Goal: Task Accomplishment & Management: Manage account settings

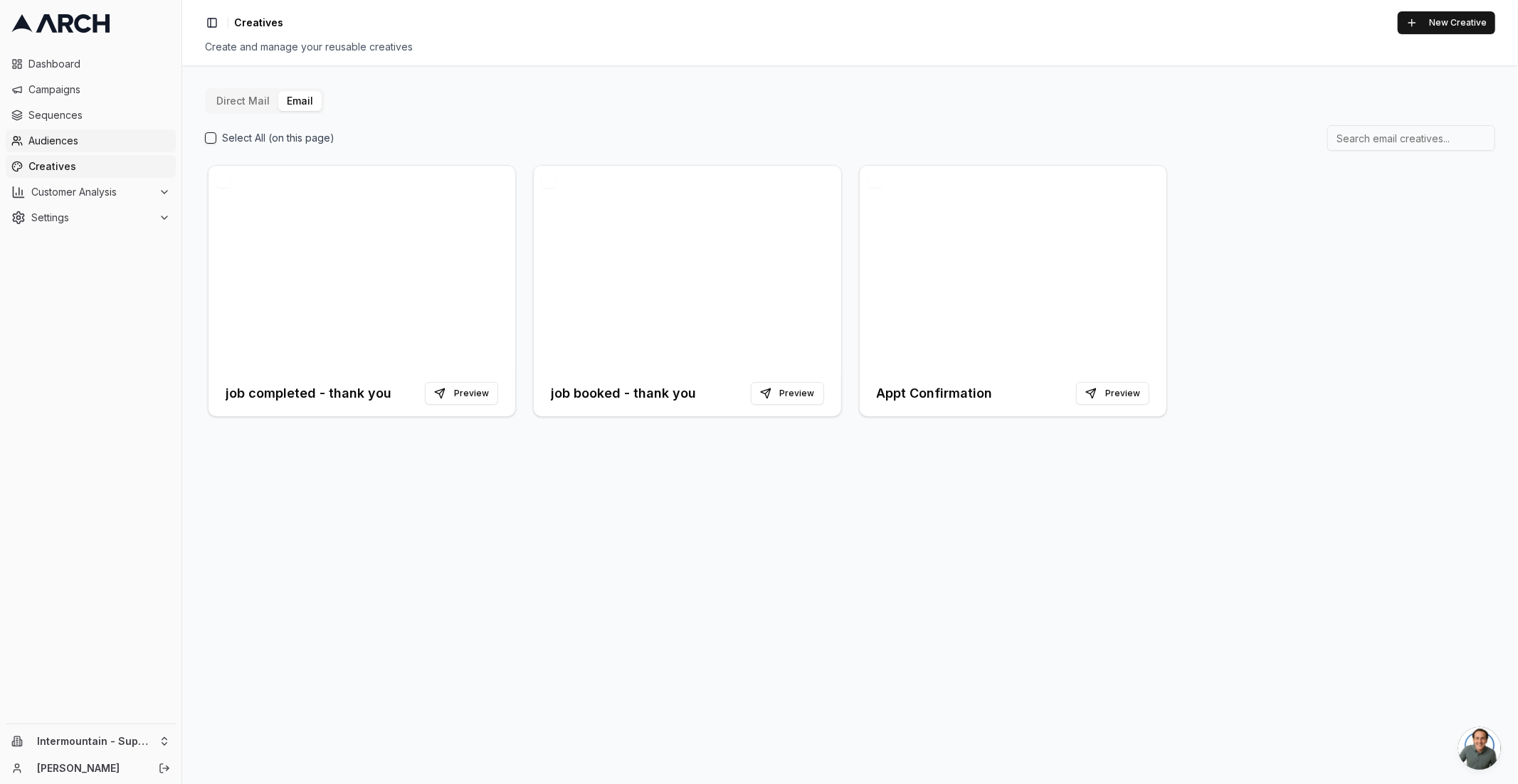
click at [73, 134] on span "Audiences" at bounding box center [99, 141] width 142 height 14
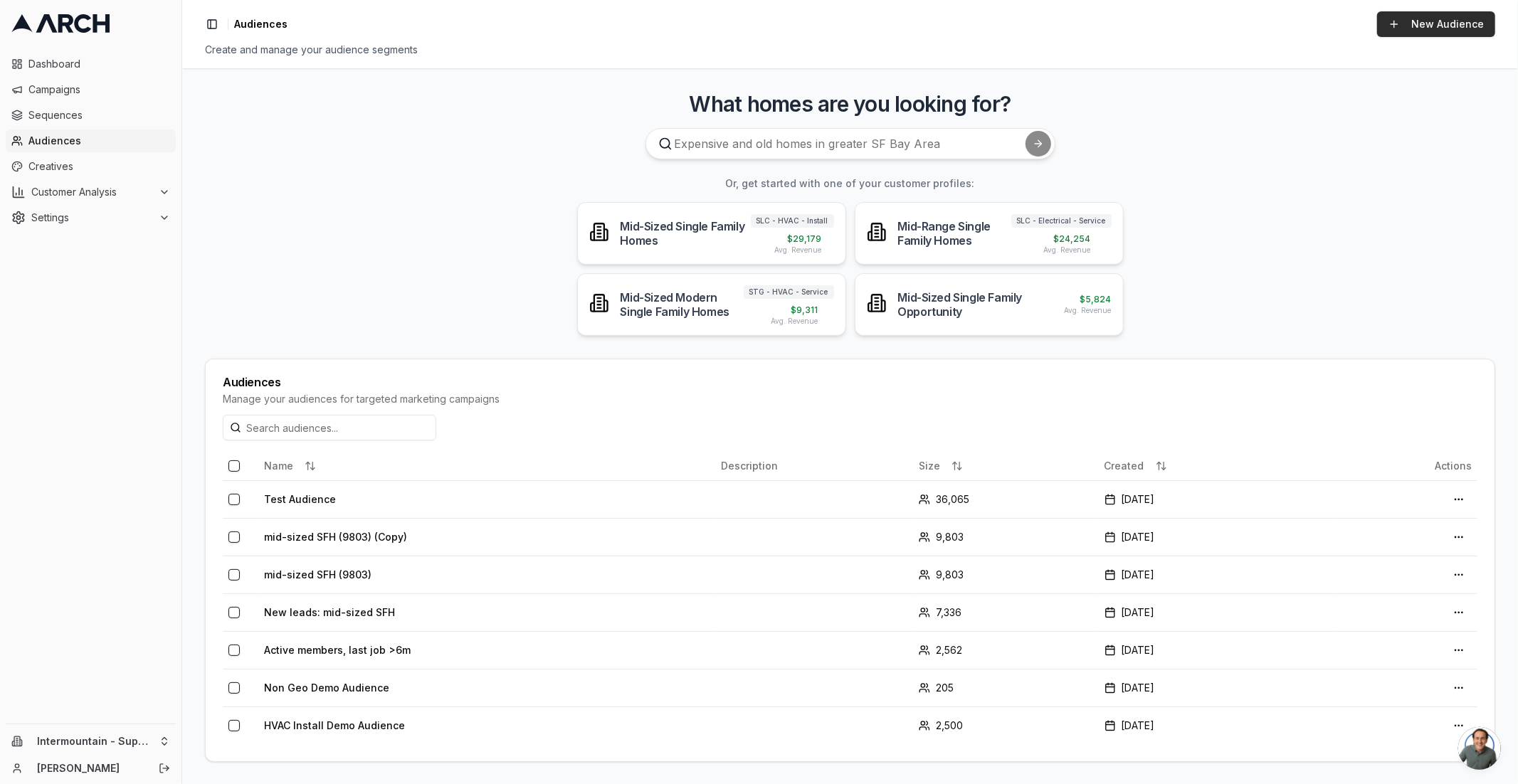
click at [1415, 32] on link "New Audience" at bounding box center [1437, 24] width 118 height 25
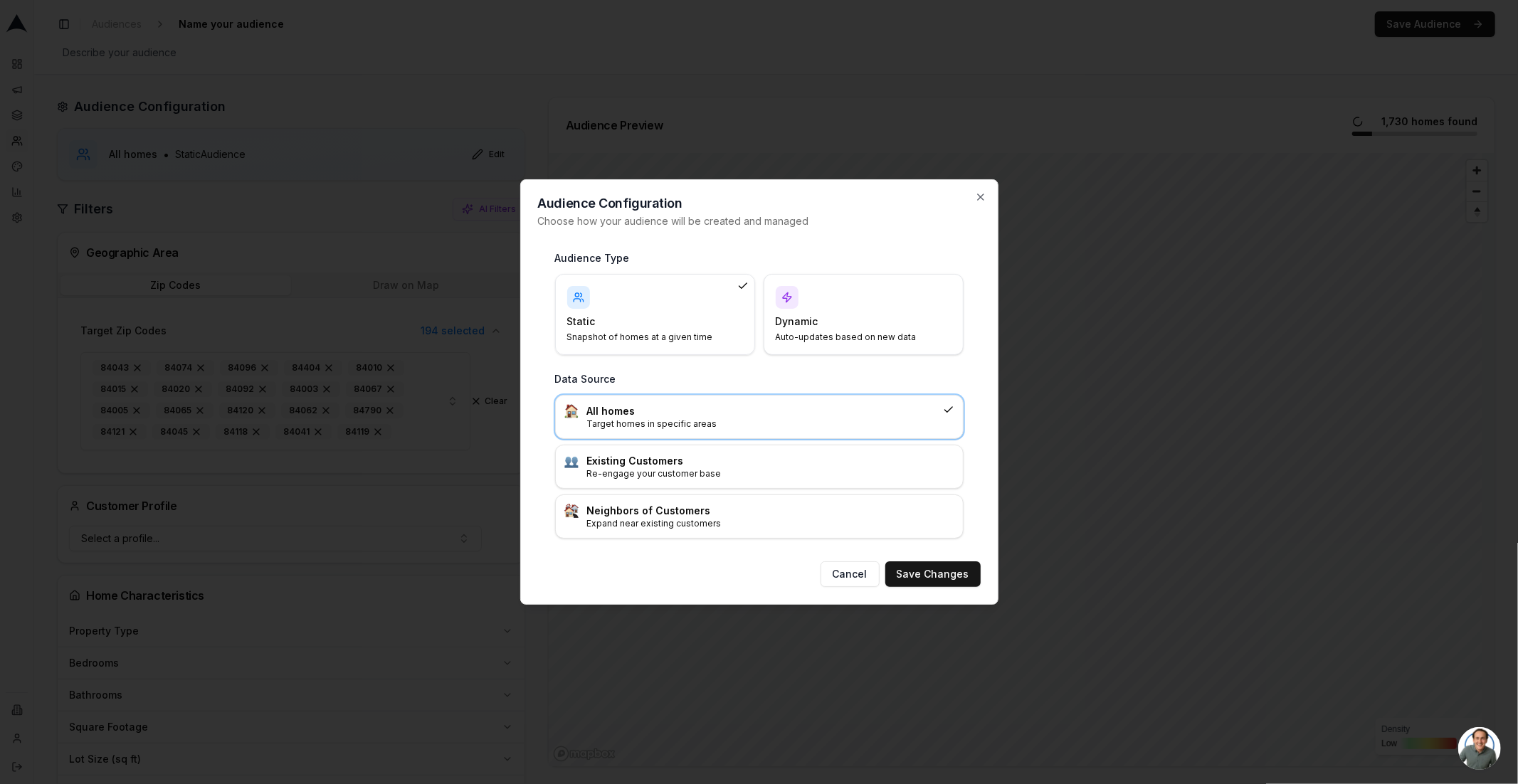
click at [873, 294] on div "Dynamic Auto-updates based on new data" at bounding box center [863, 315] width 176 height 57
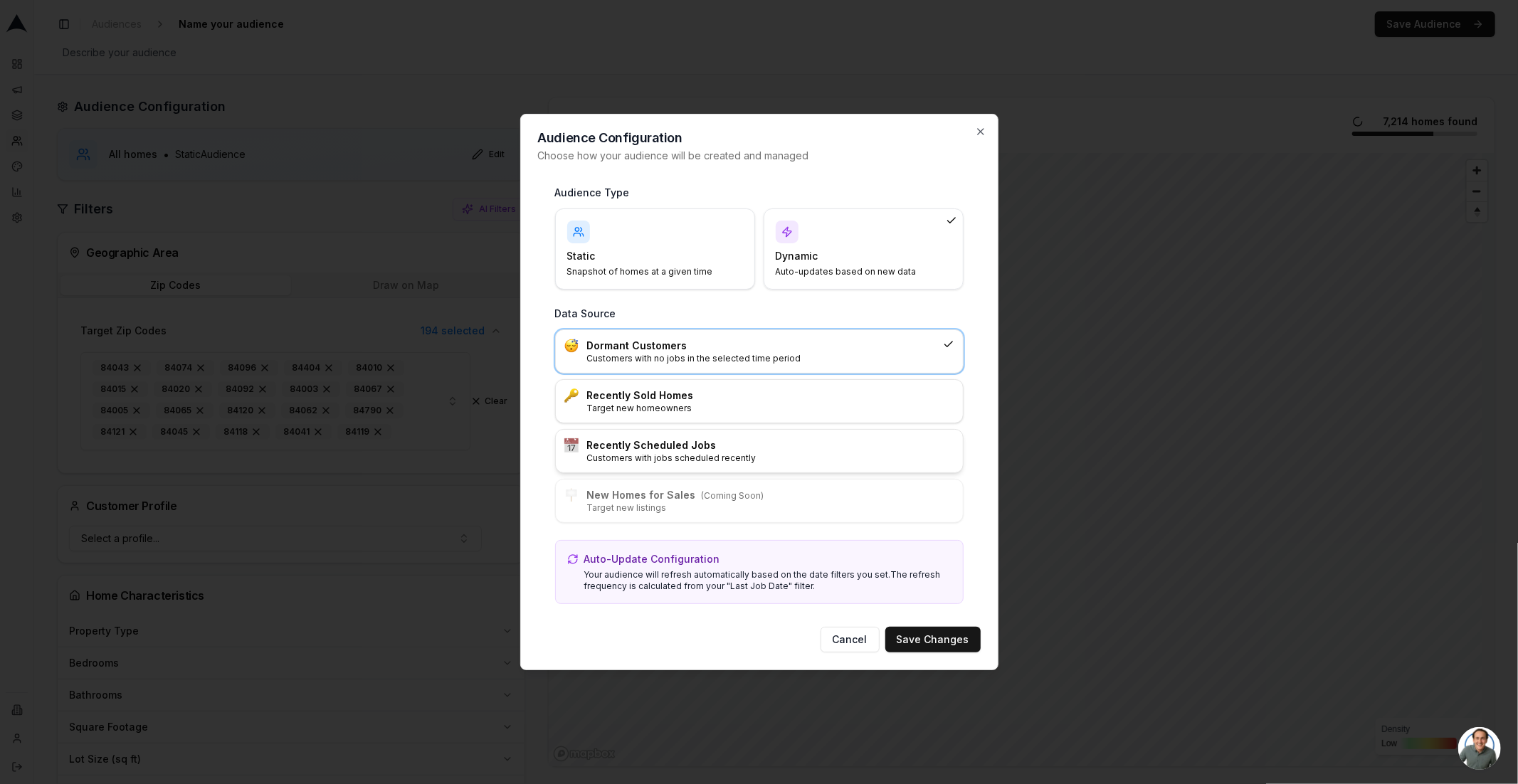
click at [710, 450] on h3 "Recently Scheduled Jobs" at bounding box center [770, 446] width 367 height 14
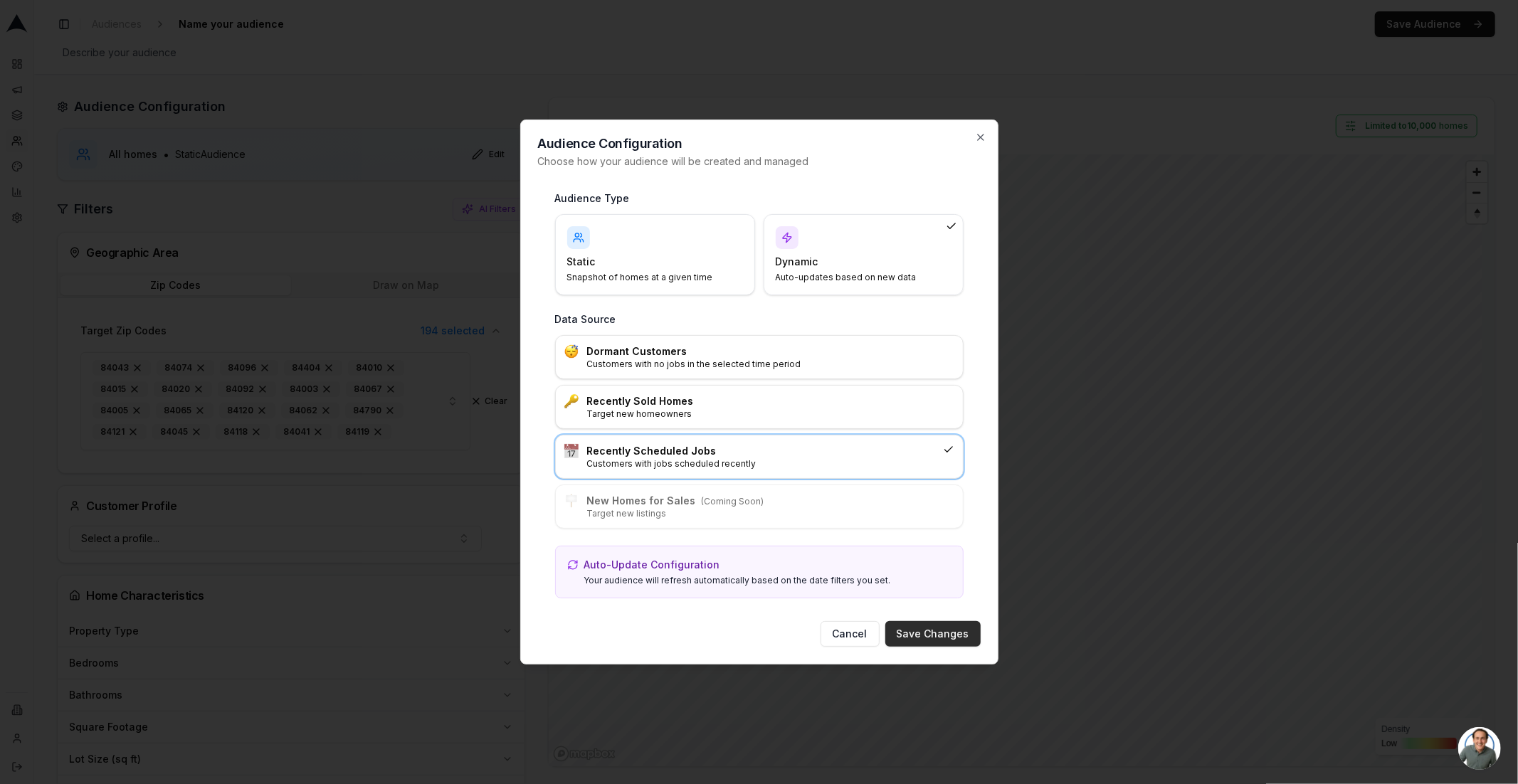
click at [923, 641] on button "Save Changes" at bounding box center [933, 634] width 95 height 25
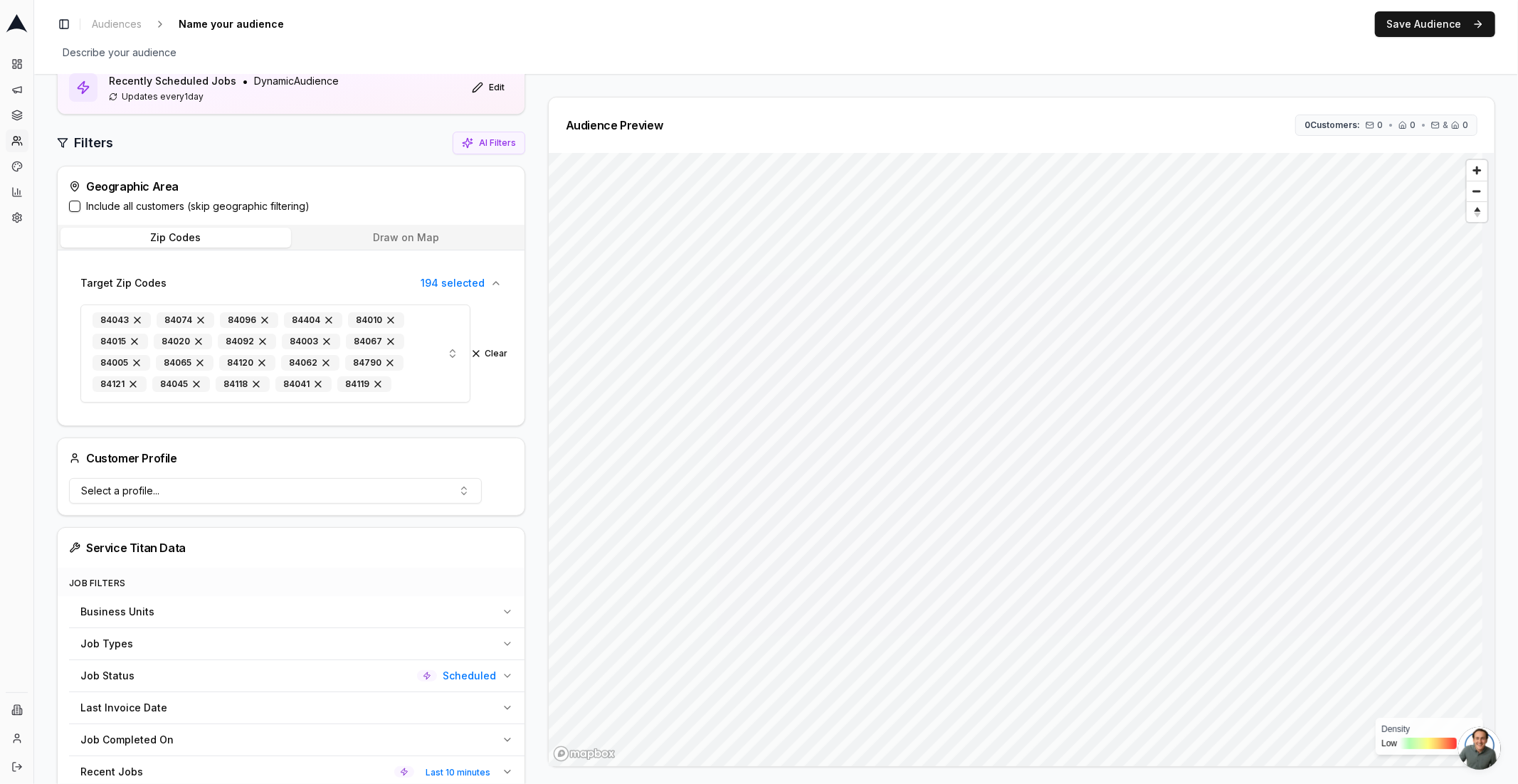
scroll to position [69, 0]
click at [70, 206] on button "Include all customers (skip geographic filtering)" at bounding box center [75, 205] width 11 height 11
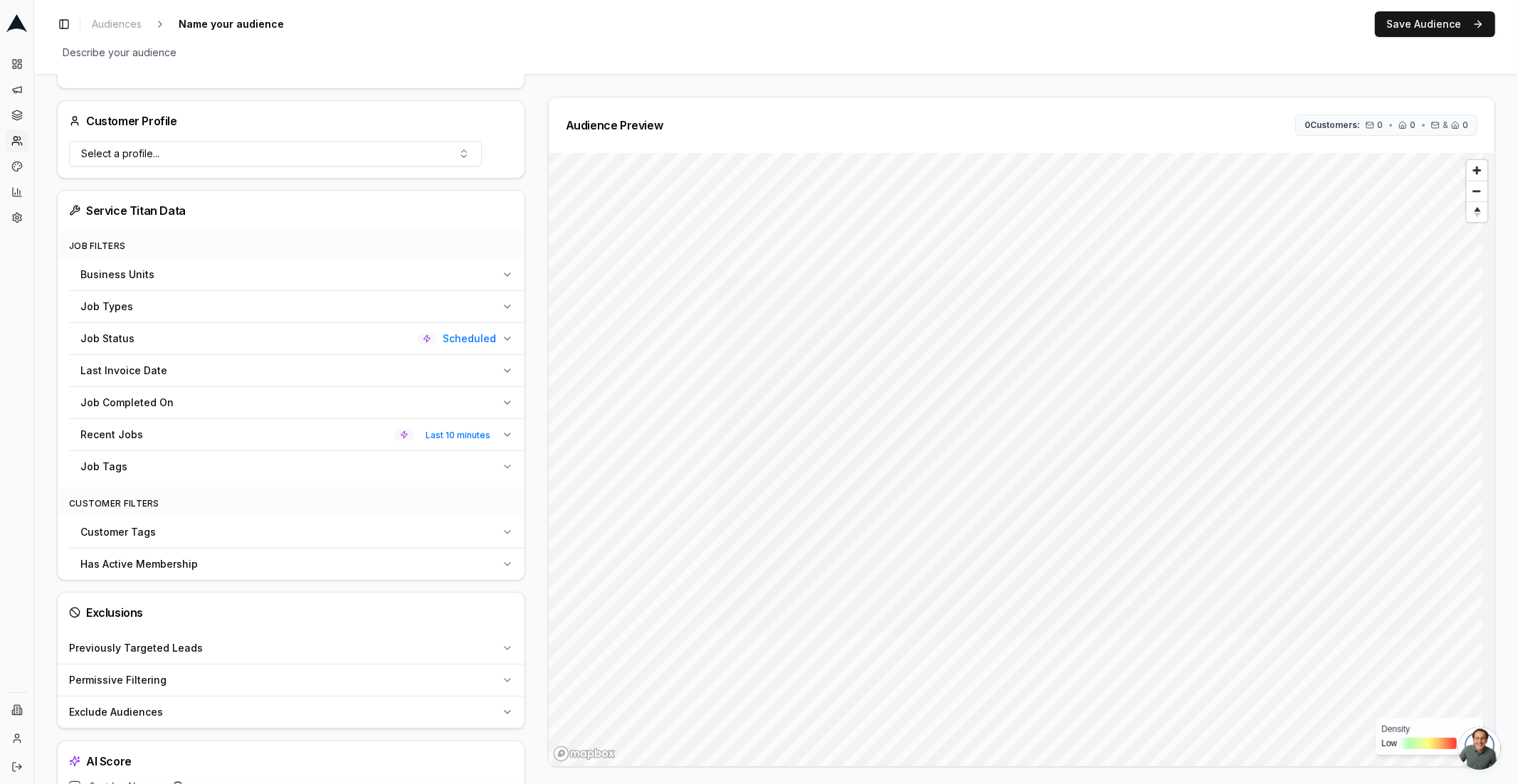
scroll to position [340, 0]
click at [491, 340] on span "Scheduled" at bounding box center [469, 334] width 54 height 14
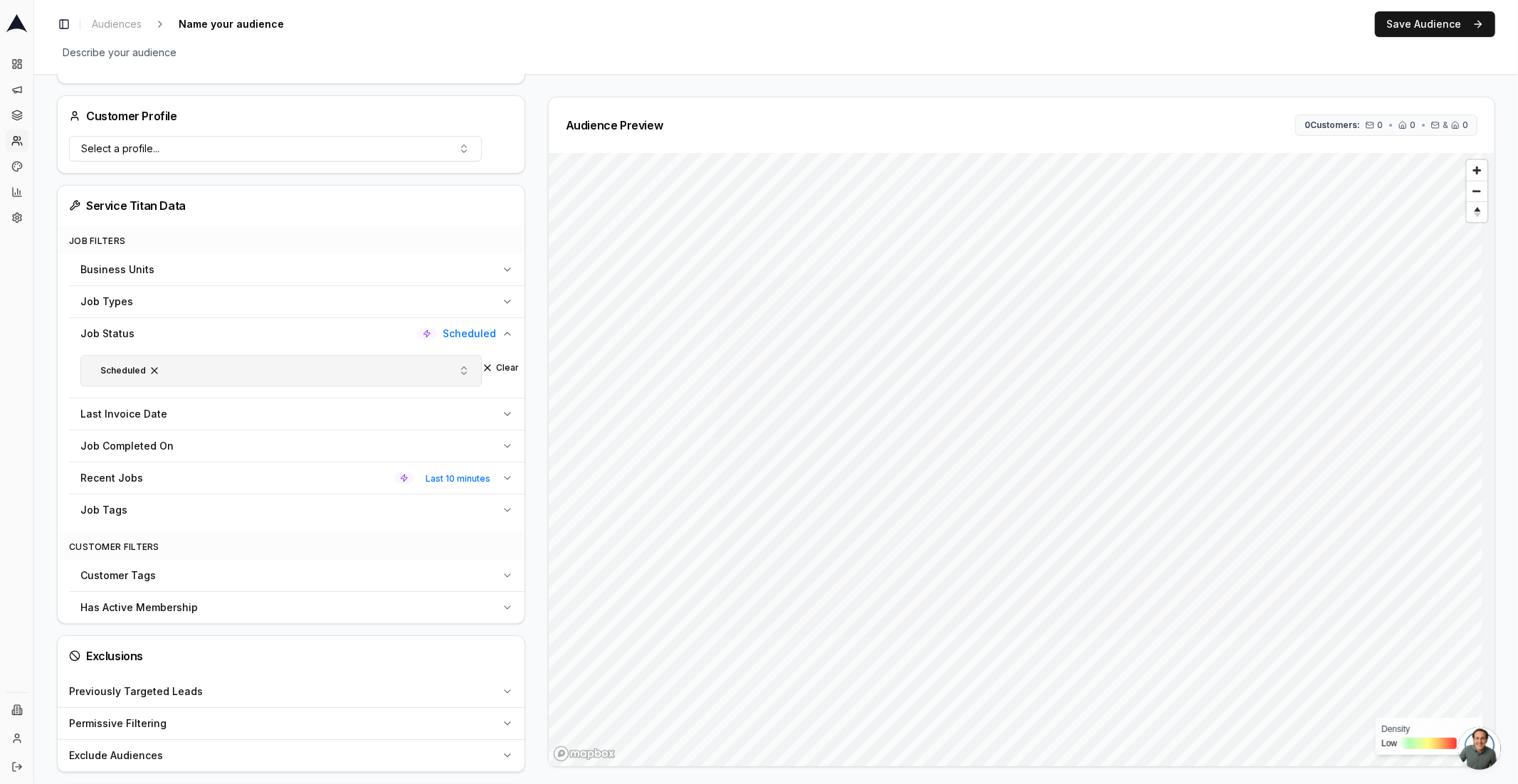
click at [443, 374] on button "Scheduled" at bounding box center [281, 371] width 402 height 32
click at [537, 436] on div "Audience Preview 0 Customers: 0 • 0 • & 0 Density Low High" at bounding box center [1015, 432] width 959 height 670
click at [481, 478] on span "Last 10 minutes" at bounding box center [458, 478] width 77 height 17
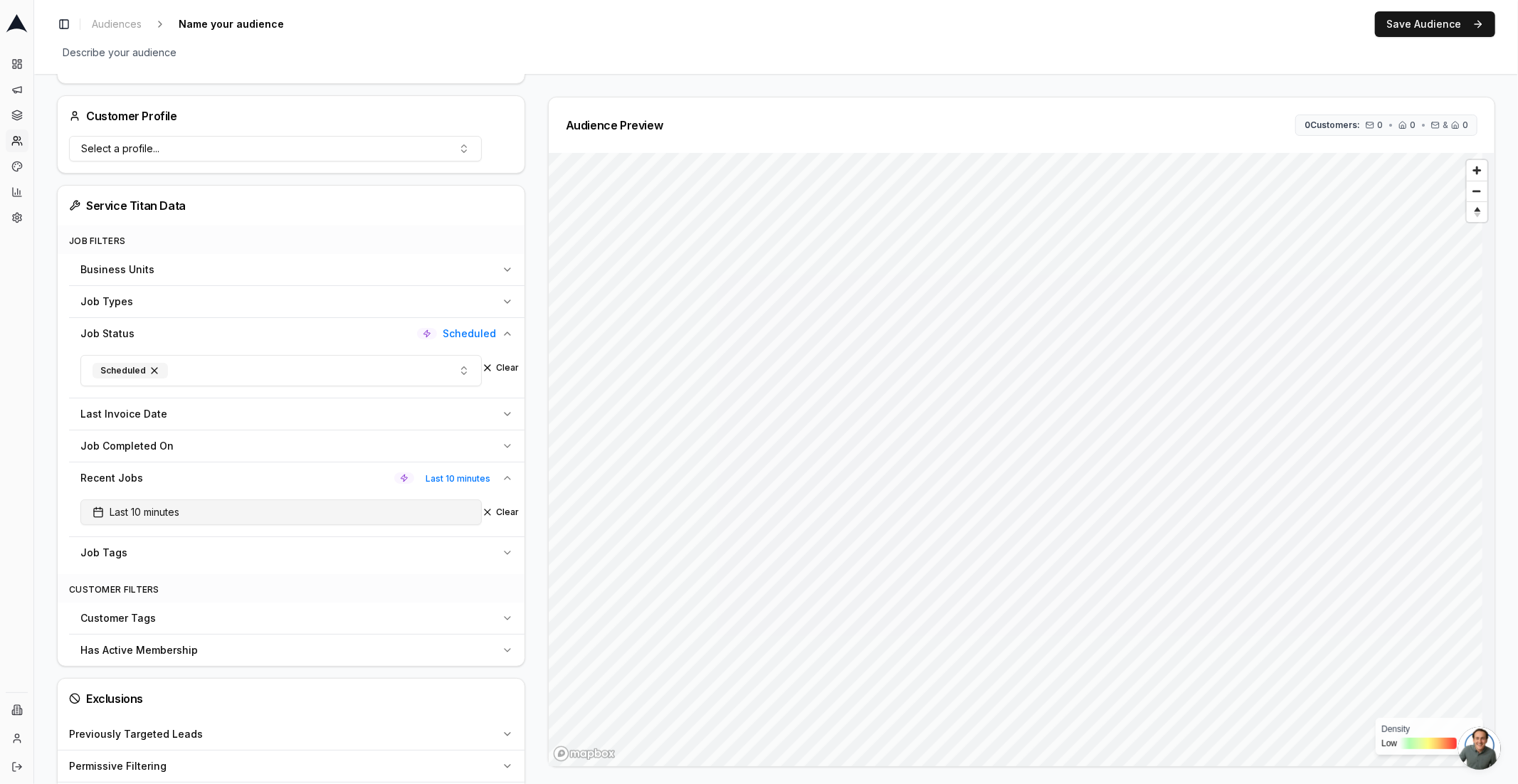
click at [388, 513] on button "Last 10 minutes" at bounding box center [281, 512] width 402 height 25
click at [188, 574] on input "11" at bounding box center [174, 578] width 57 height 25
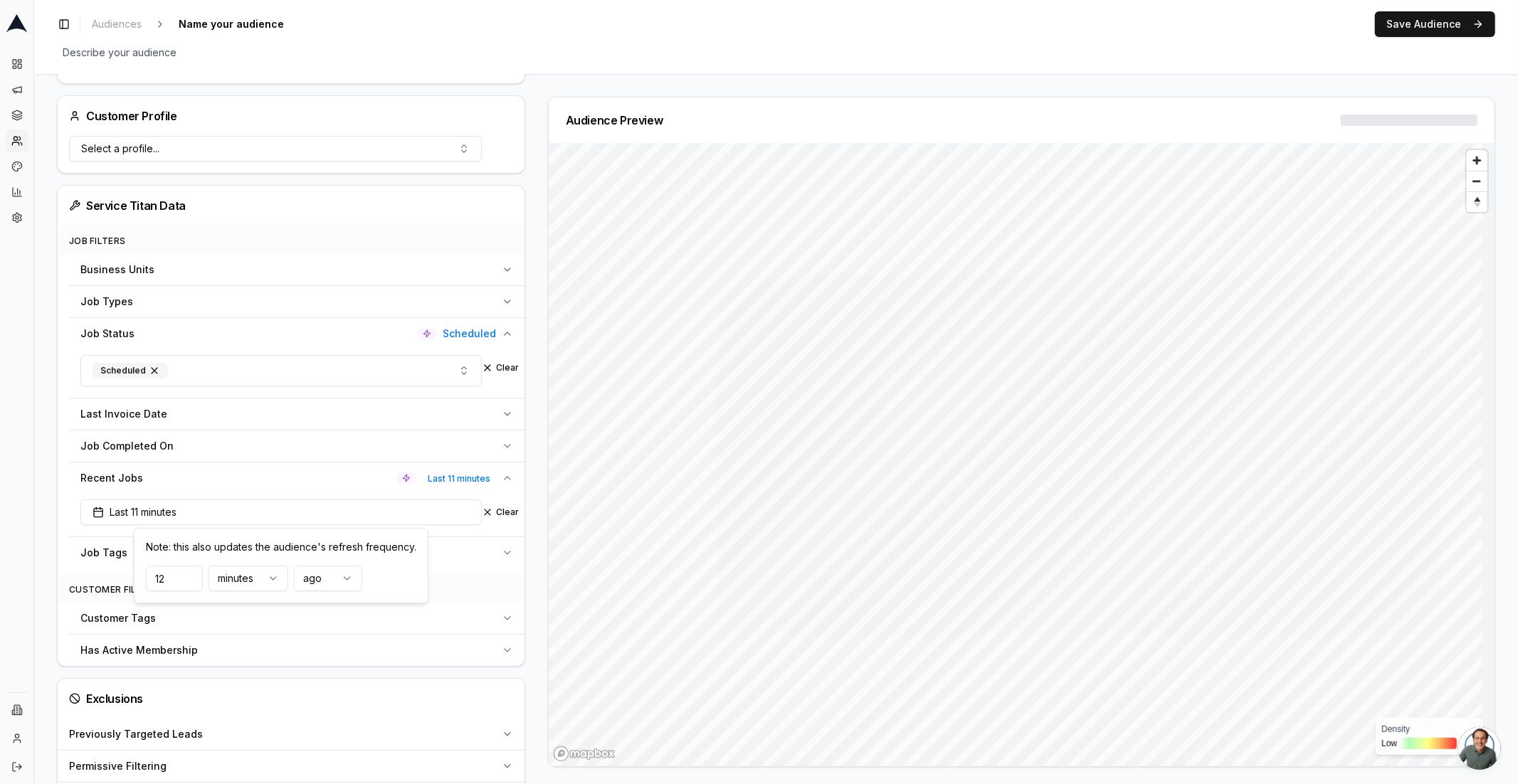
click at [188, 574] on input "12" at bounding box center [174, 578] width 57 height 25
drag, startPoint x: 174, startPoint y: 577, endPoint x: 140, endPoint y: 576, distance: 34.0
click at [140, 576] on div "Note: this also updates the audience's refresh frequency. 12 minutes ago" at bounding box center [281, 566] width 294 height 76
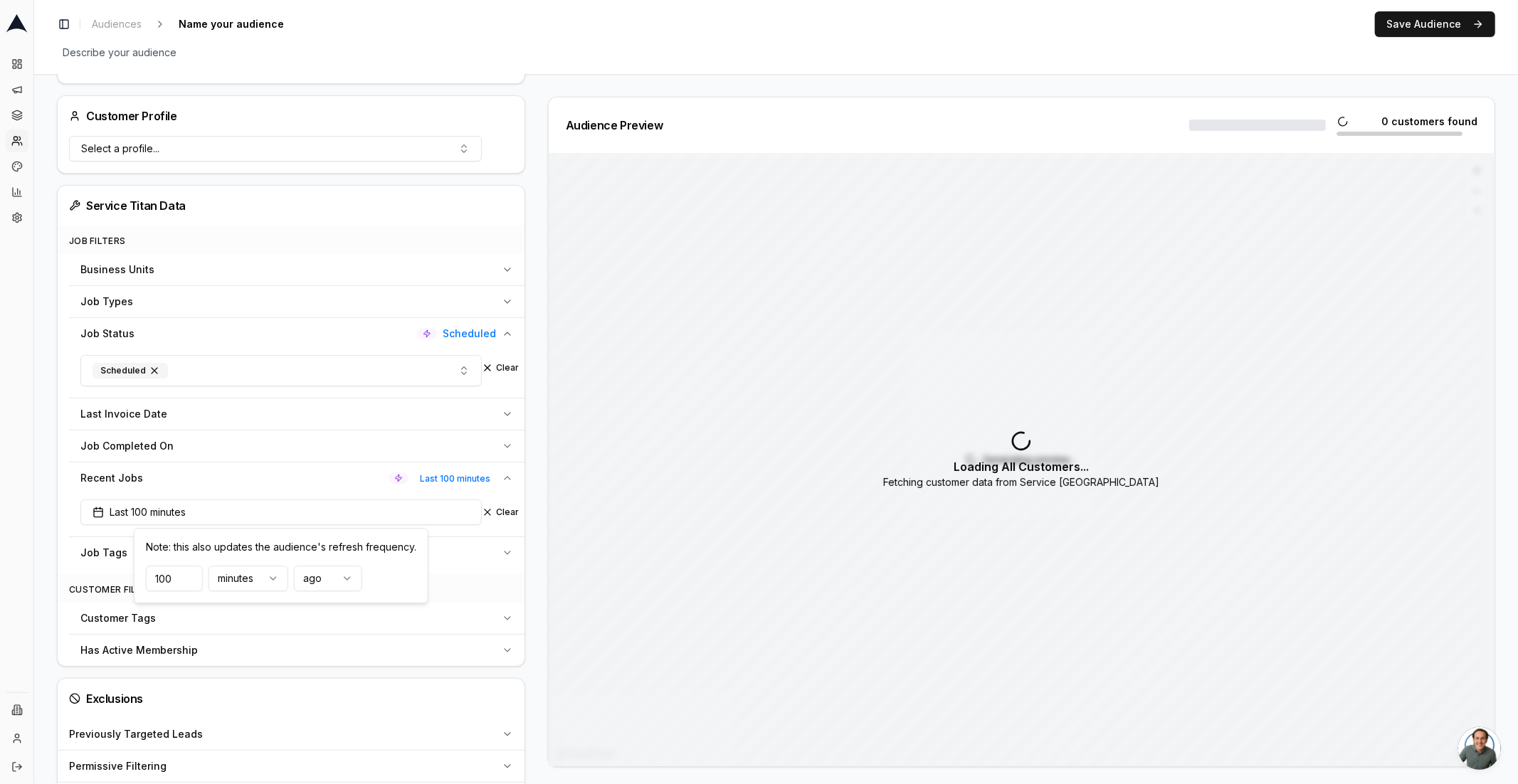
type input "100"
click at [537, 528] on div "Audience Preview 0 Customers: 0 • 0 • & 0 0 customers found Generating preview.…" at bounding box center [1015, 432] width 959 height 670
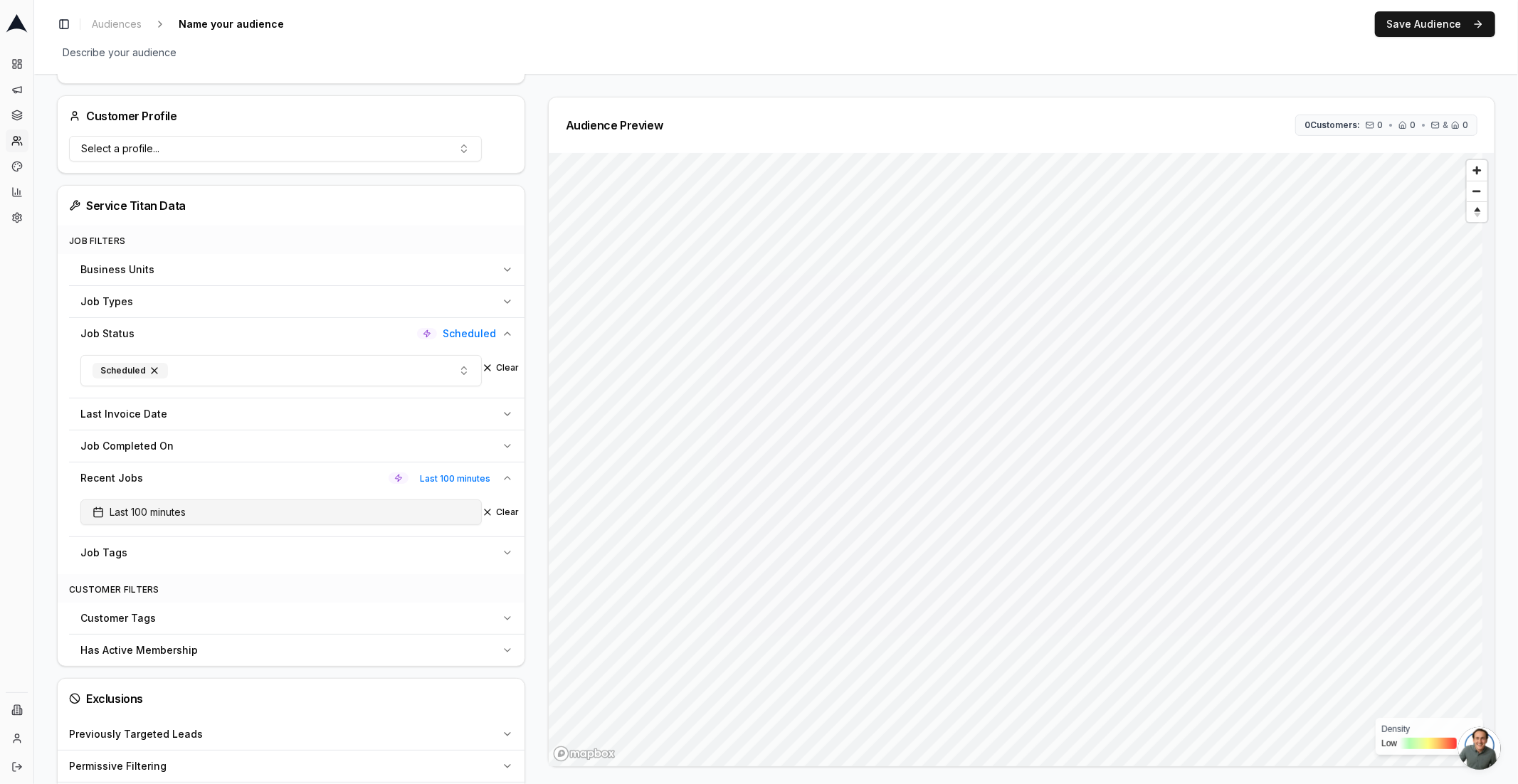
click at [210, 510] on button "Last 100 minutes" at bounding box center [281, 512] width 402 height 25
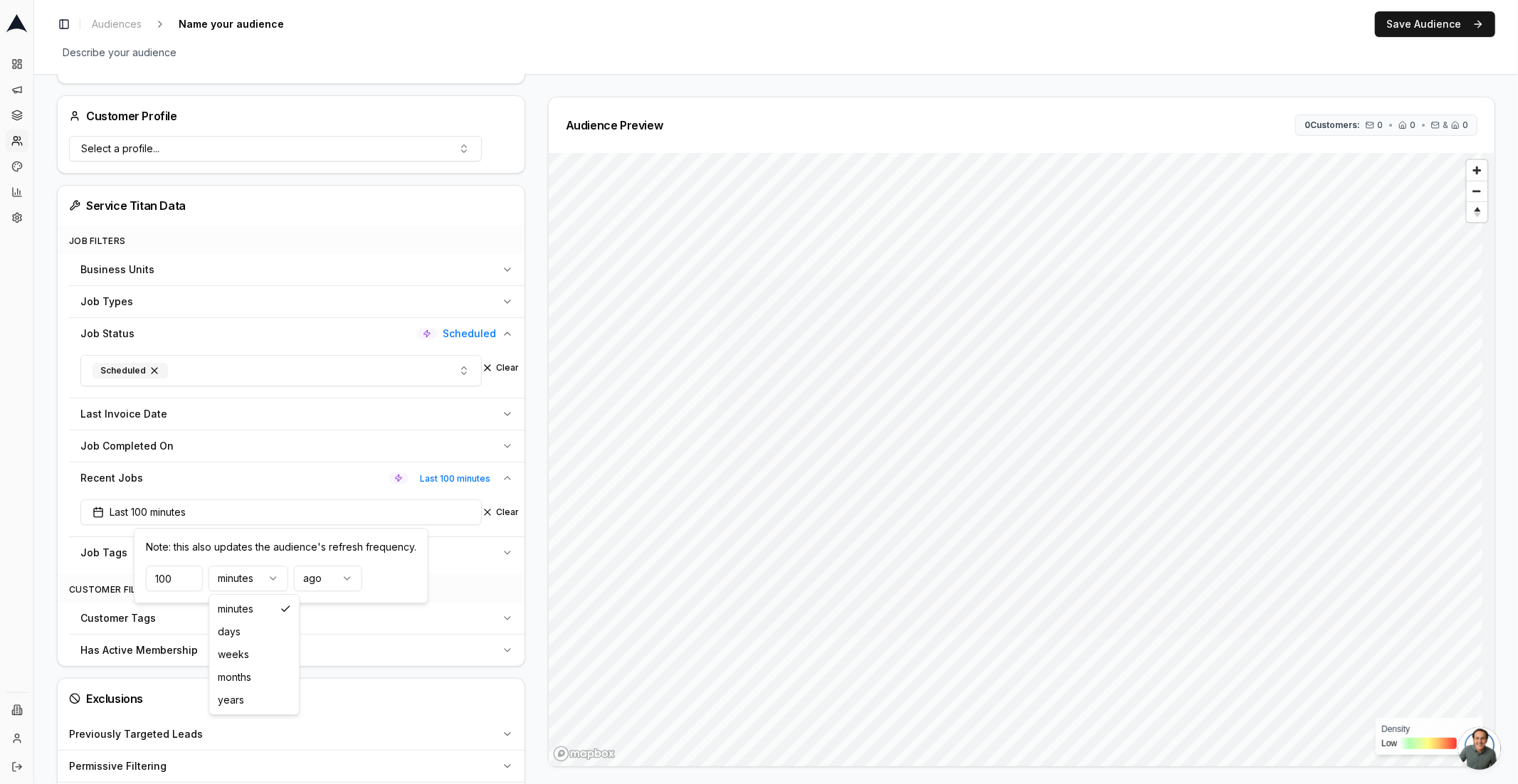
click at [286, 577] on html "Dashboard Campaigns Sequences Audiences Creatives Customer Analysis Settings In…" at bounding box center [759, 392] width 1518 height 784
click at [184, 576] on input "101" at bounding box center [174, 578] width 57 height 25
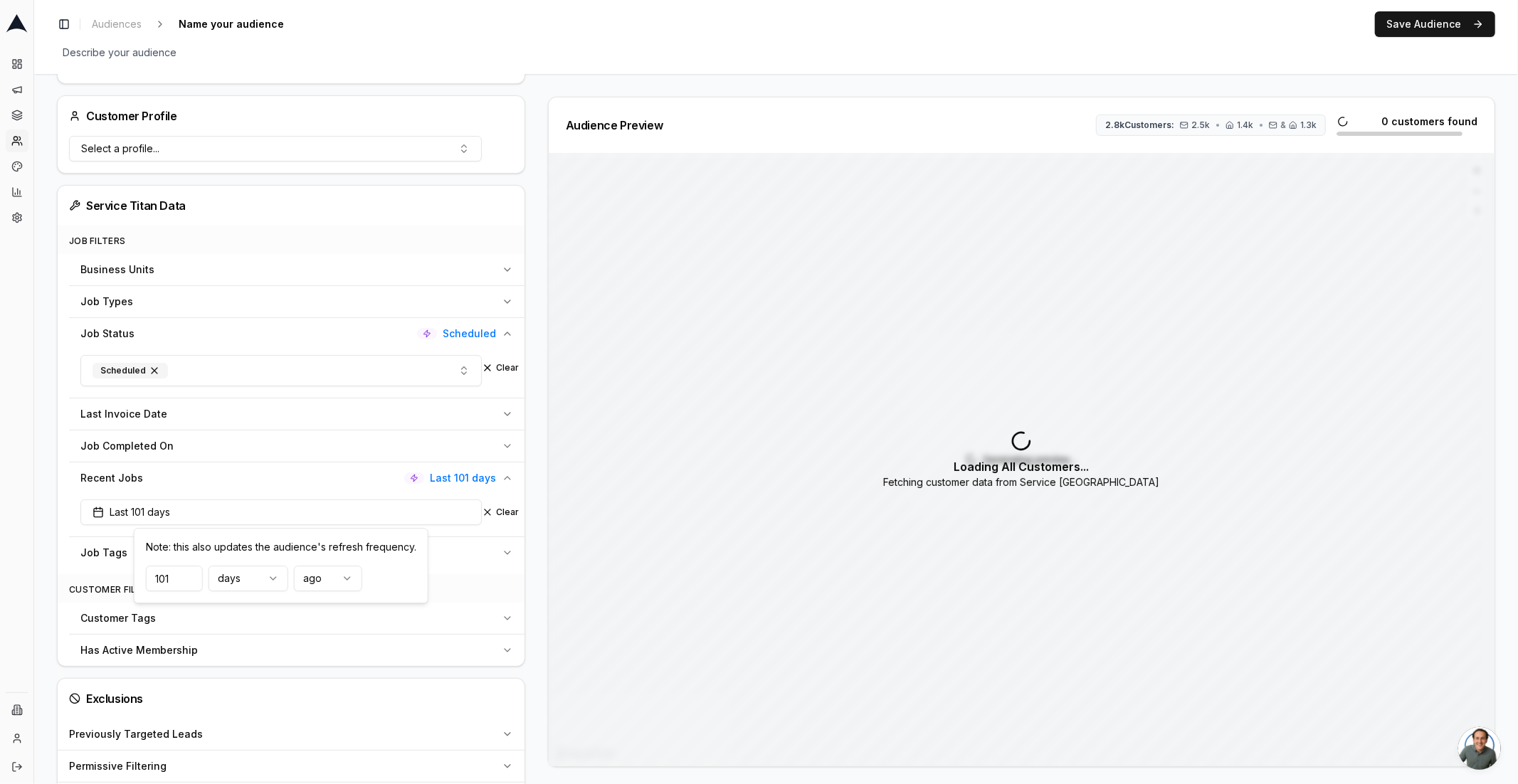
drag, startPoint x: 170, startPoint y: 577, endPoint x: 140, endPoint y: 568, distance: 31.3
click at [140, 568] on div "Note: this also updates the audience's refresh frequency. 101 days ago" at bounding box center [281, 566] width 294 height 76
type input "4"
click at [537, 540] on div "Audience Preview 902 Customers: 798 • 422 • & 372 0 customers found Generating …" at bounding box center [1015, 432] width 959 height 670
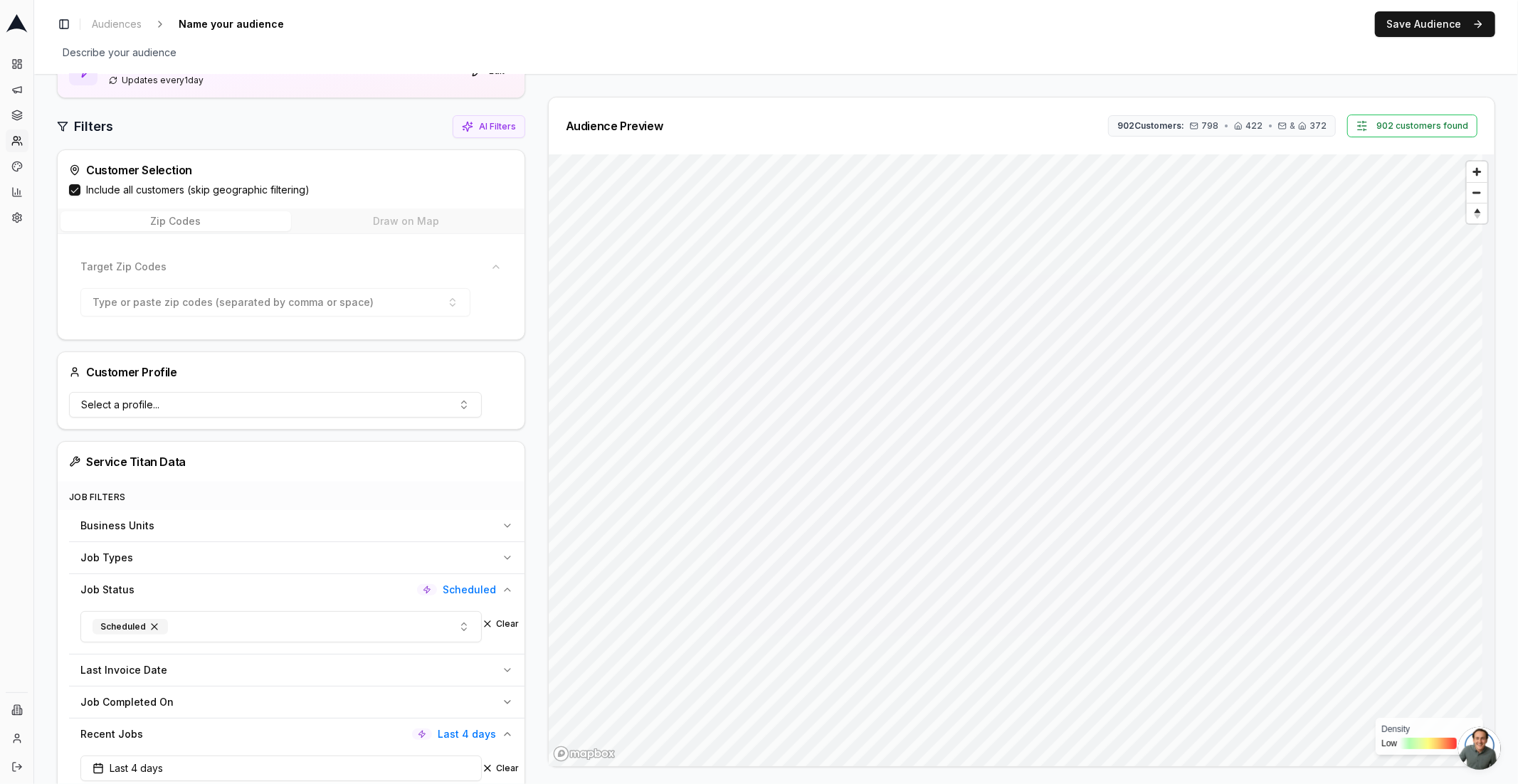
scroll to position [0, 0]
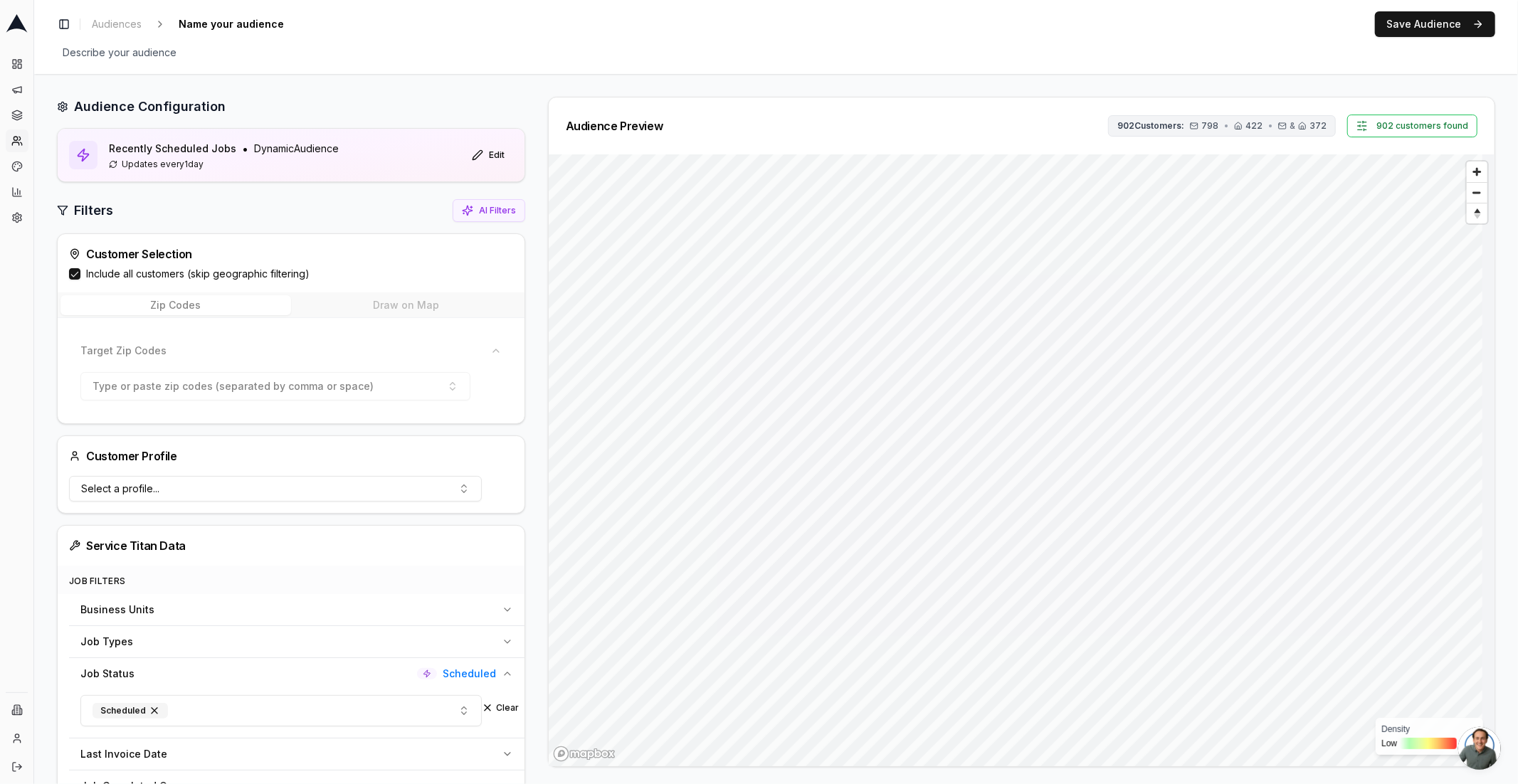
click at [1170, 124] on span "902 Customers:" at bounding box center [1150, 125] width 67 height 11
click at [1007, 119] on div "Audience Preview 902 Customers: 798 • 422 • & 372 902 customers found" at bounding box center [1022, 125] width 912 height 23
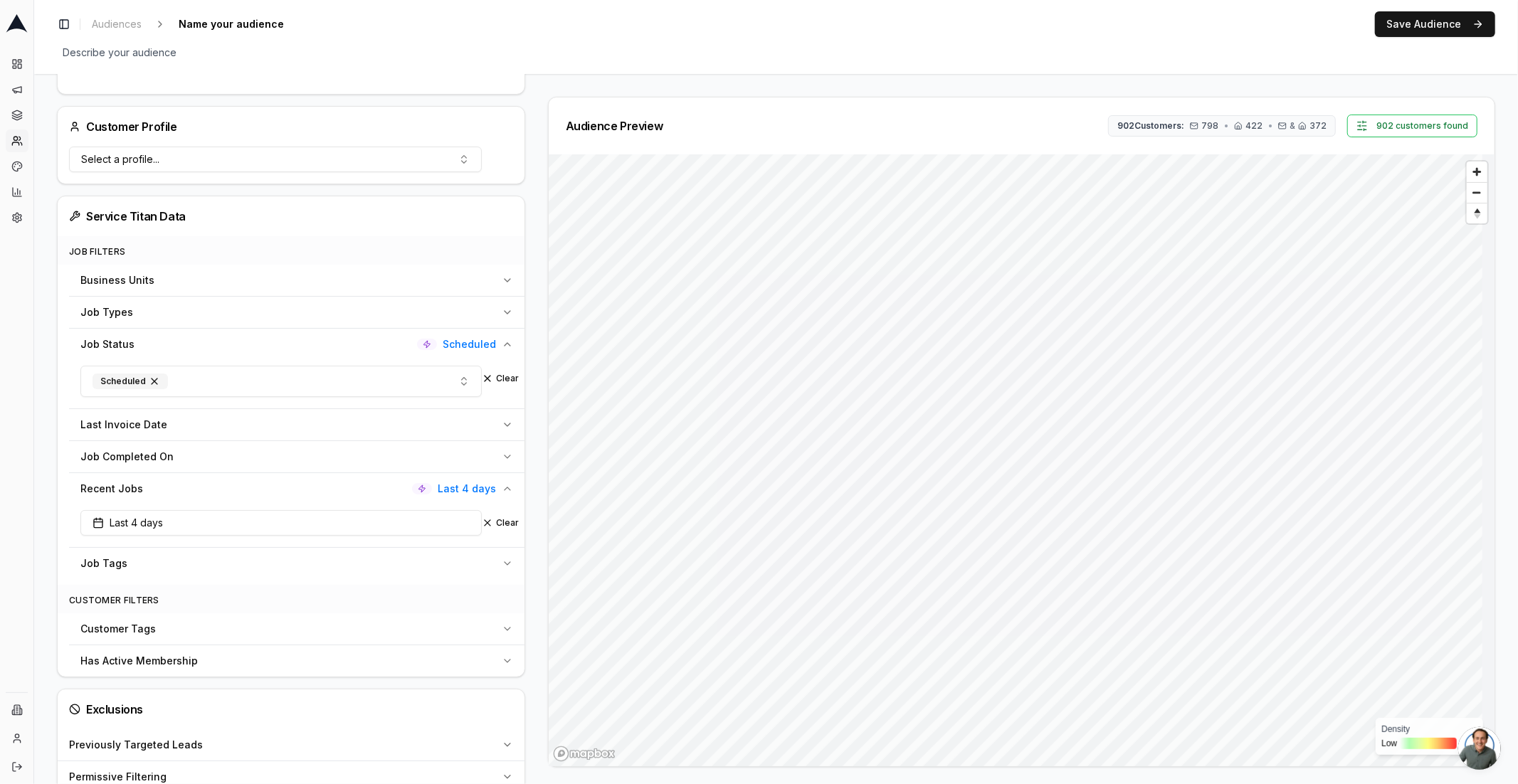
scroll to position [329, 0]
click at [443, 529] on button "Last 4 days" at bounding box center [281, 524] width 402 height 25
click at [186, 594] on input "3" at bounding box center [174, 591] width 57 height 25
click at [186, 594] on input "2" at bounding box center [174, 591] width 57 height 25
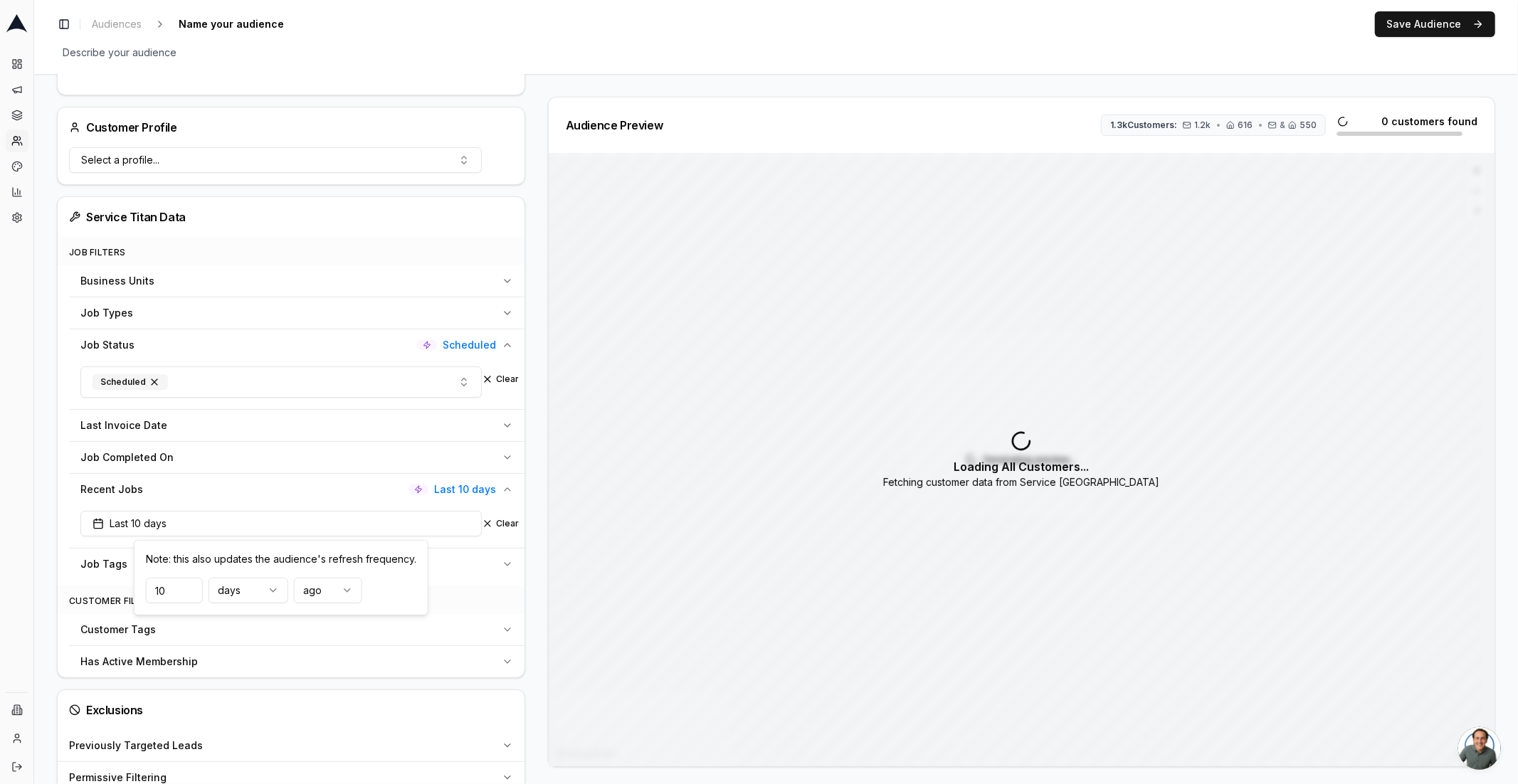
type input "10"
click at [279, 592] on html "Dashboard Campaigns Sequences Audiences Creatives Customer Analysis Settings In…" at bounding box center [759, 392] width 1518 height 784
click at [533, 547] on div "Audience Configuration Recently Scheduled Jobs • Dynamic Audience Updates every…" at bounding box center [297, 335] width 480 height 1134
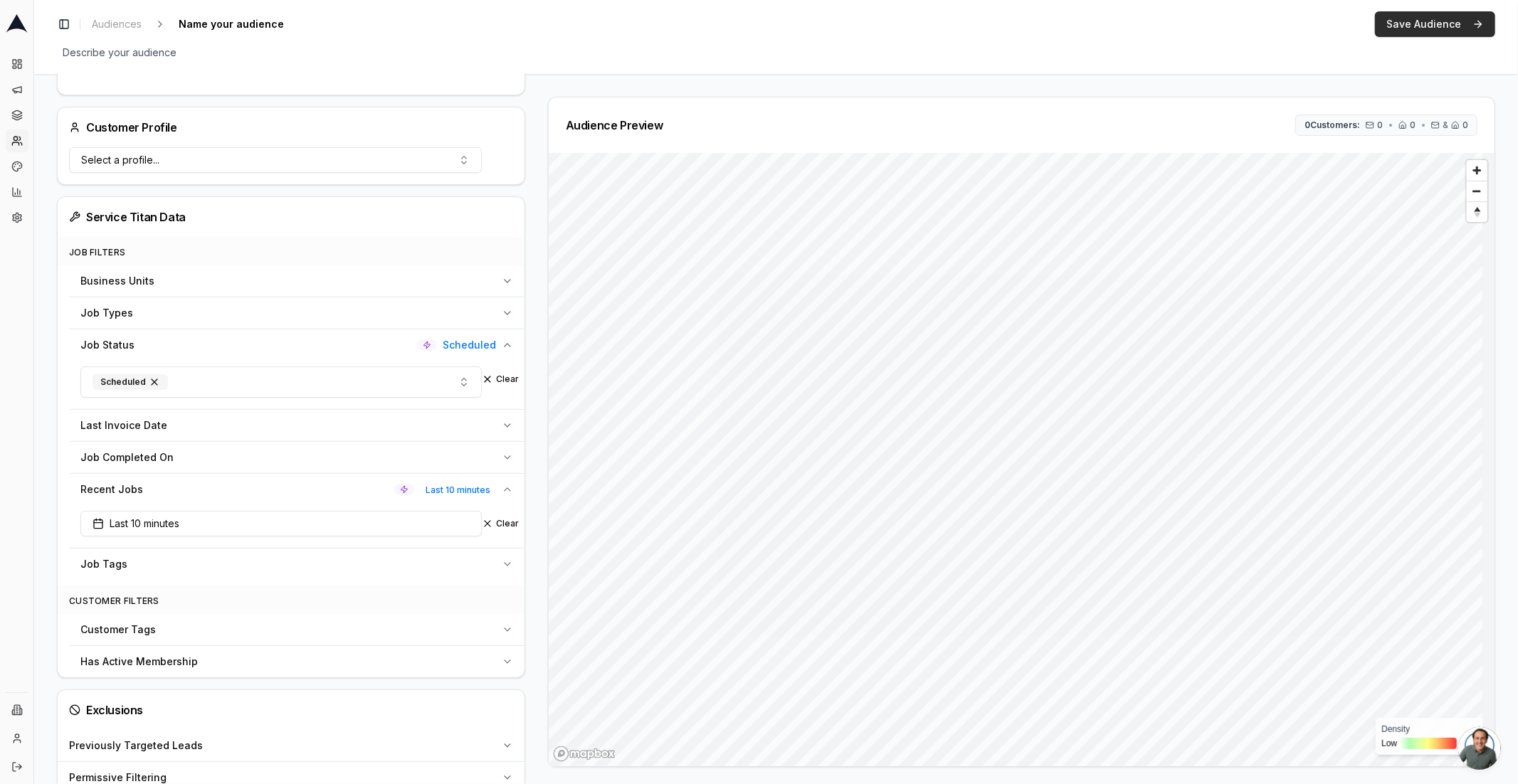
click at [1454, 29] on button "Save Audience" at bounding box center [1435, 24] width 120 height 25
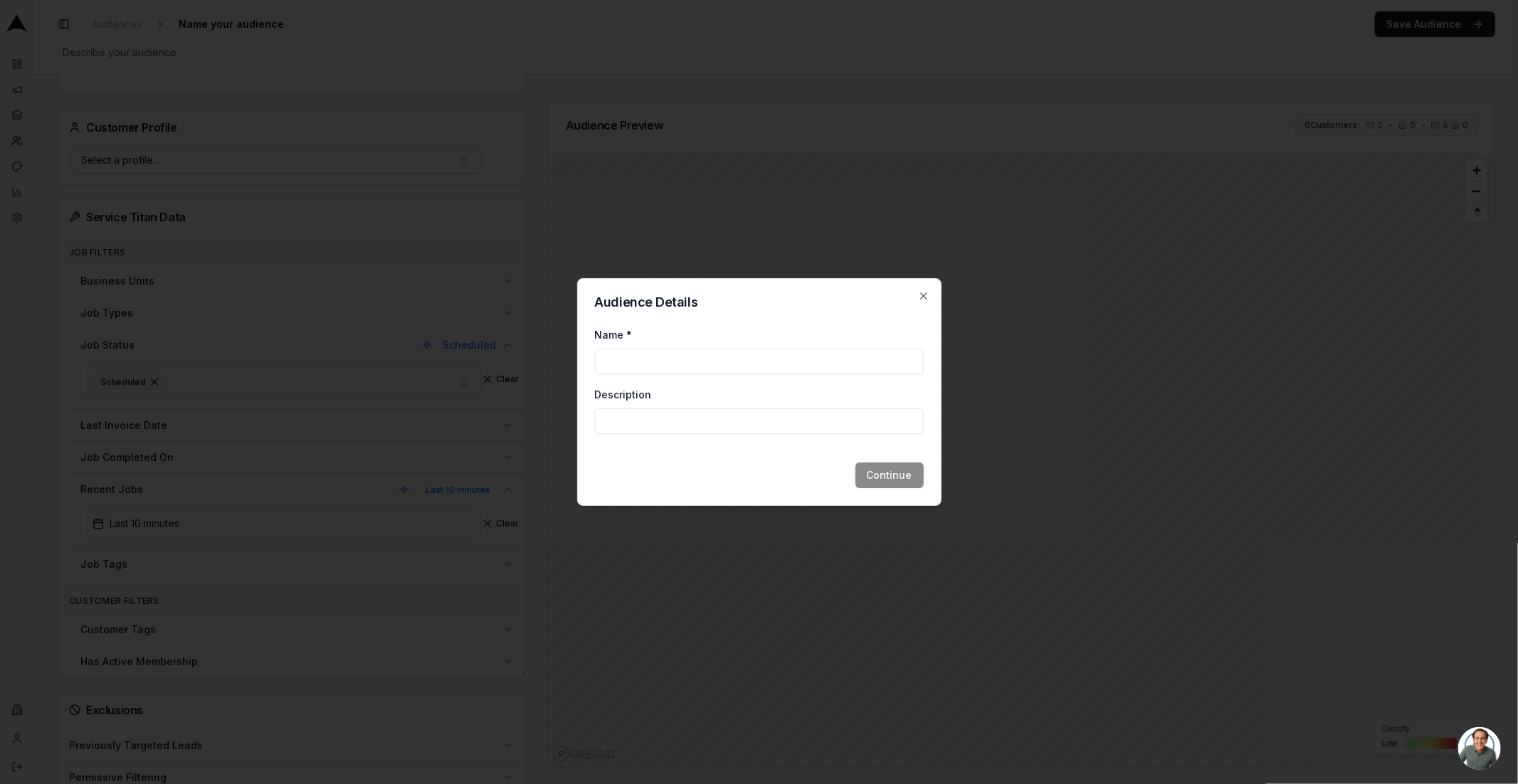
click at [710, 361] on input "Name *" at bounding box center [759, 361] width 329 height 25
click at [678, 361] on input "Job Scheduled Nurture" at bounding box center [759, 361] width 329 height 25
drag, startPoint x: 674, startPoint y: 363, endPoint x: 623, endPoint y: 363, distance: 51.0
click at [623, 363] on input "Job Scheduled - Nurture" at bounding box center [759, 361] width 329 height 25
type input "Job Booked - Nurture"
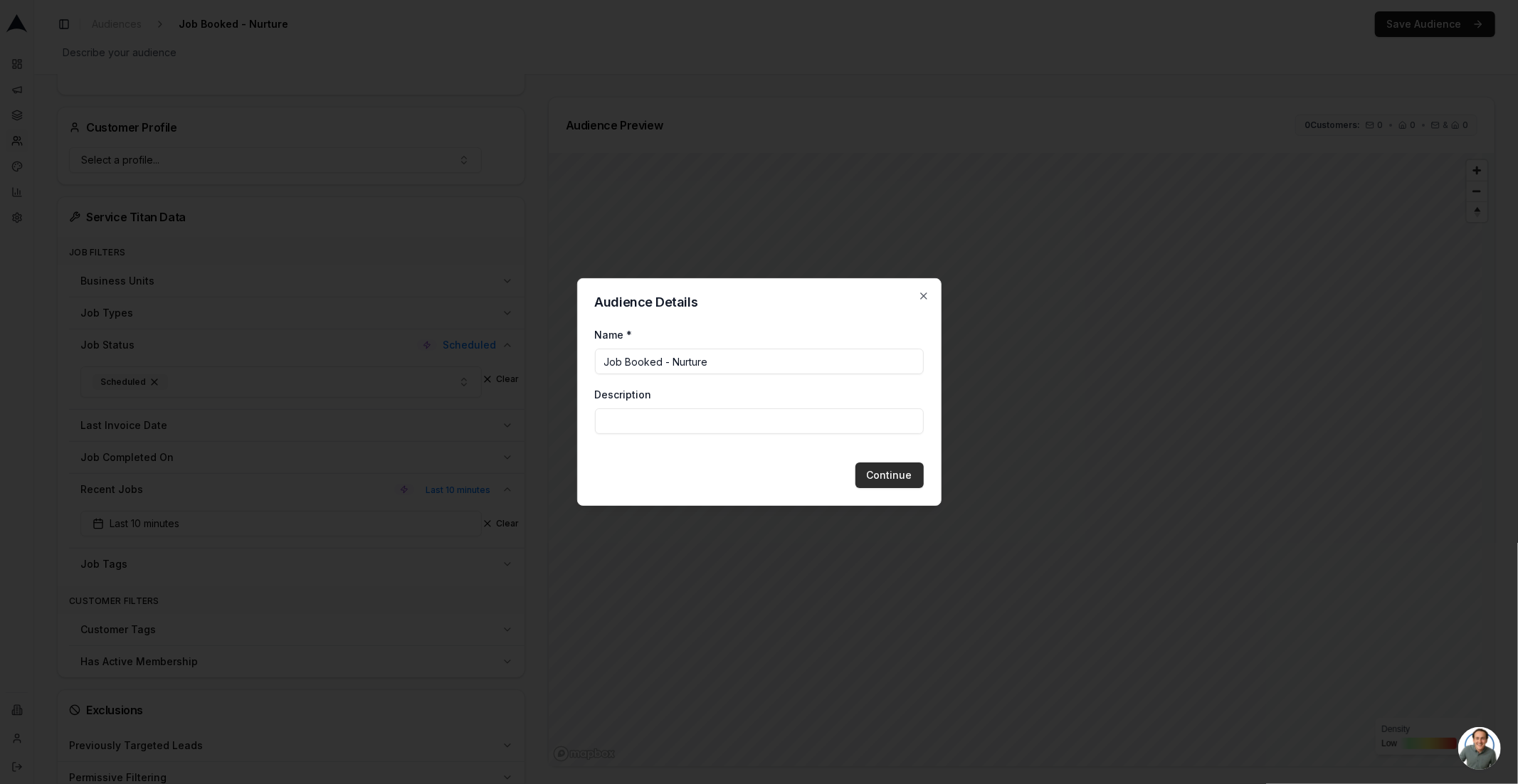
click at [894, 480] on button "Continue" at bounding box center [889, 475] width 69 height 25
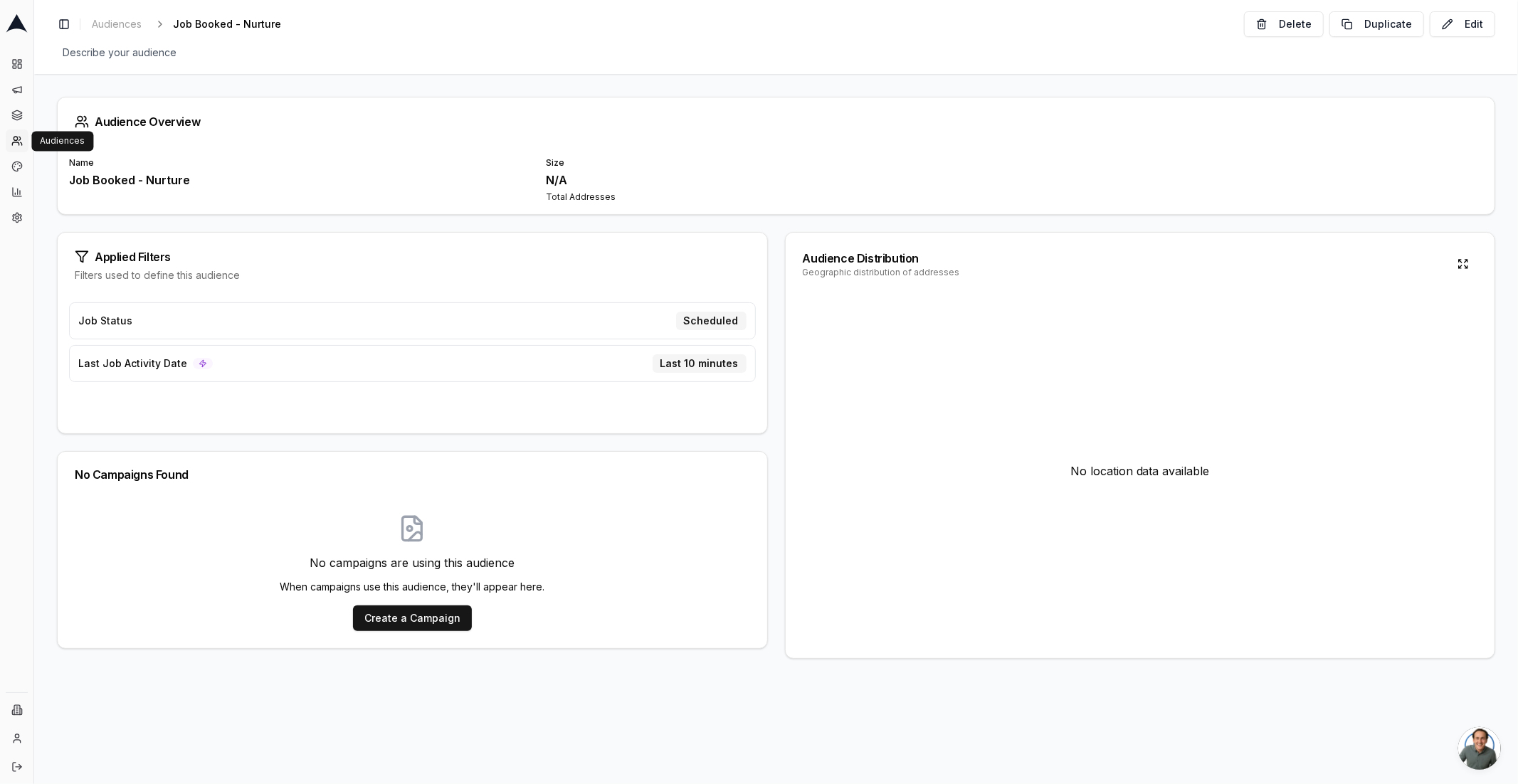
click at [11, 134] on link "Audiences" at bounding box center [17, 140] width 23 height 23
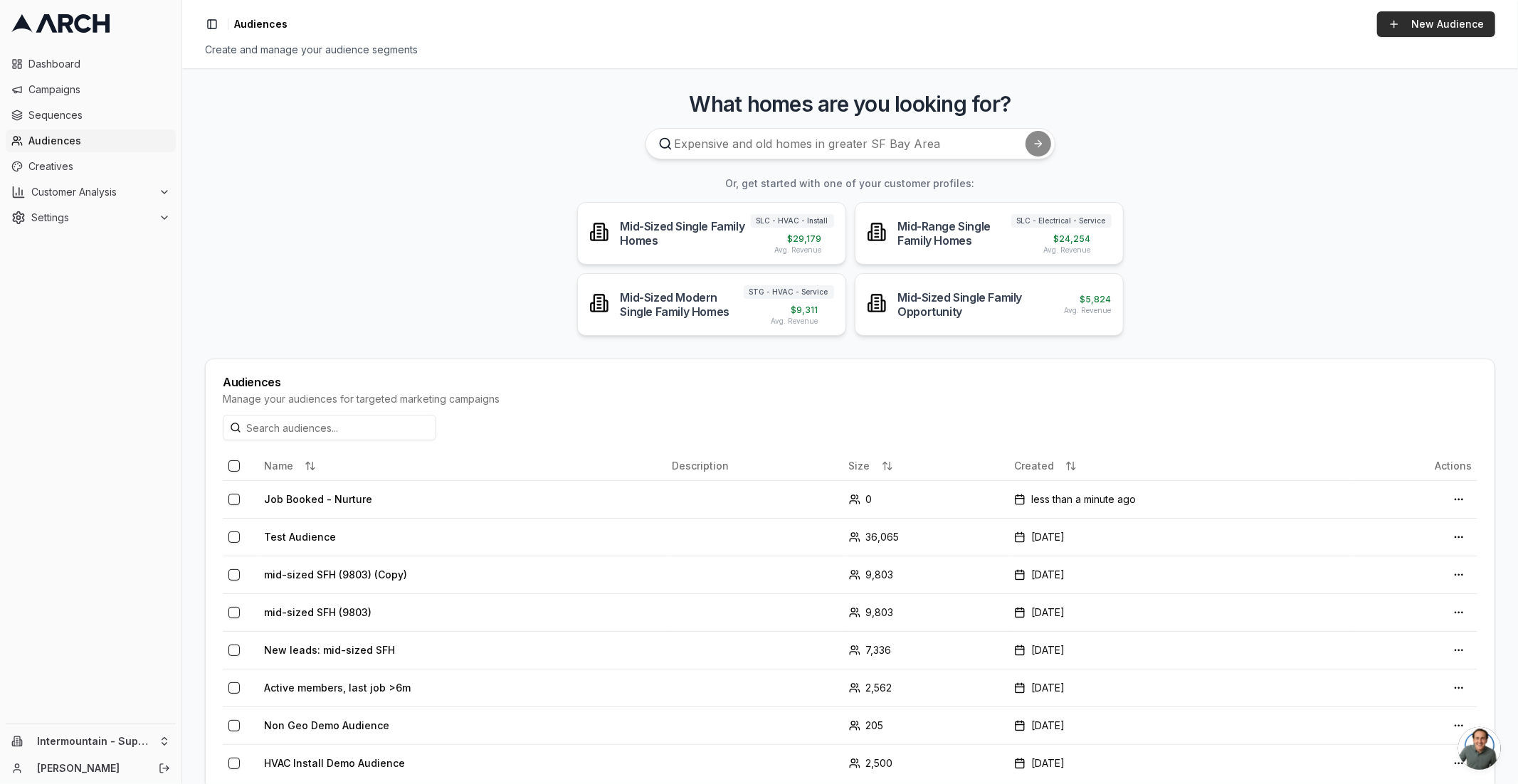
click at [1454, 26] on link "New Audience" at bounding box center [1437, 24] width 118 height 25
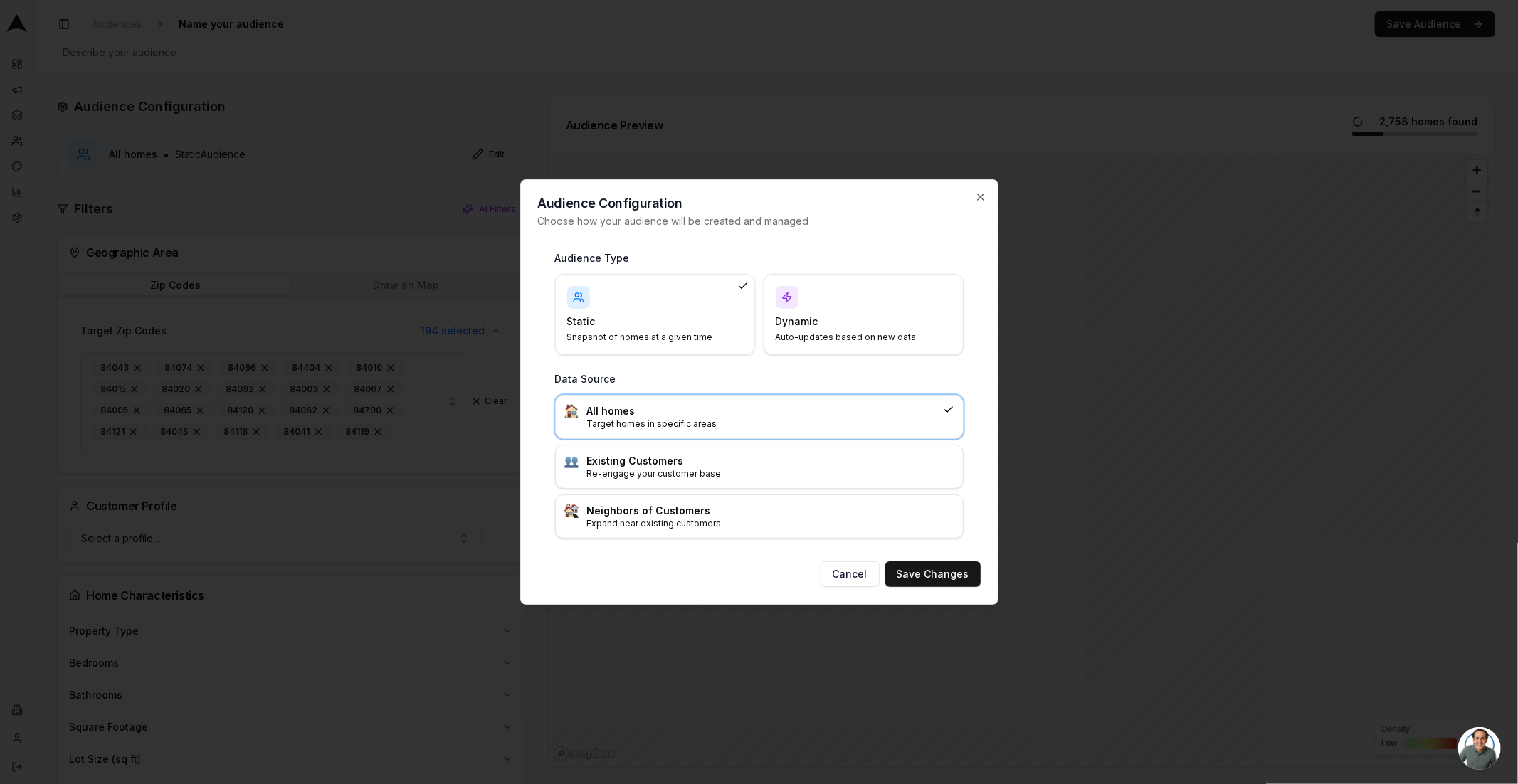
click at [845, 331] on p "Auto-updates based on new data" at bounding box center [854, 337] width 159 height 11
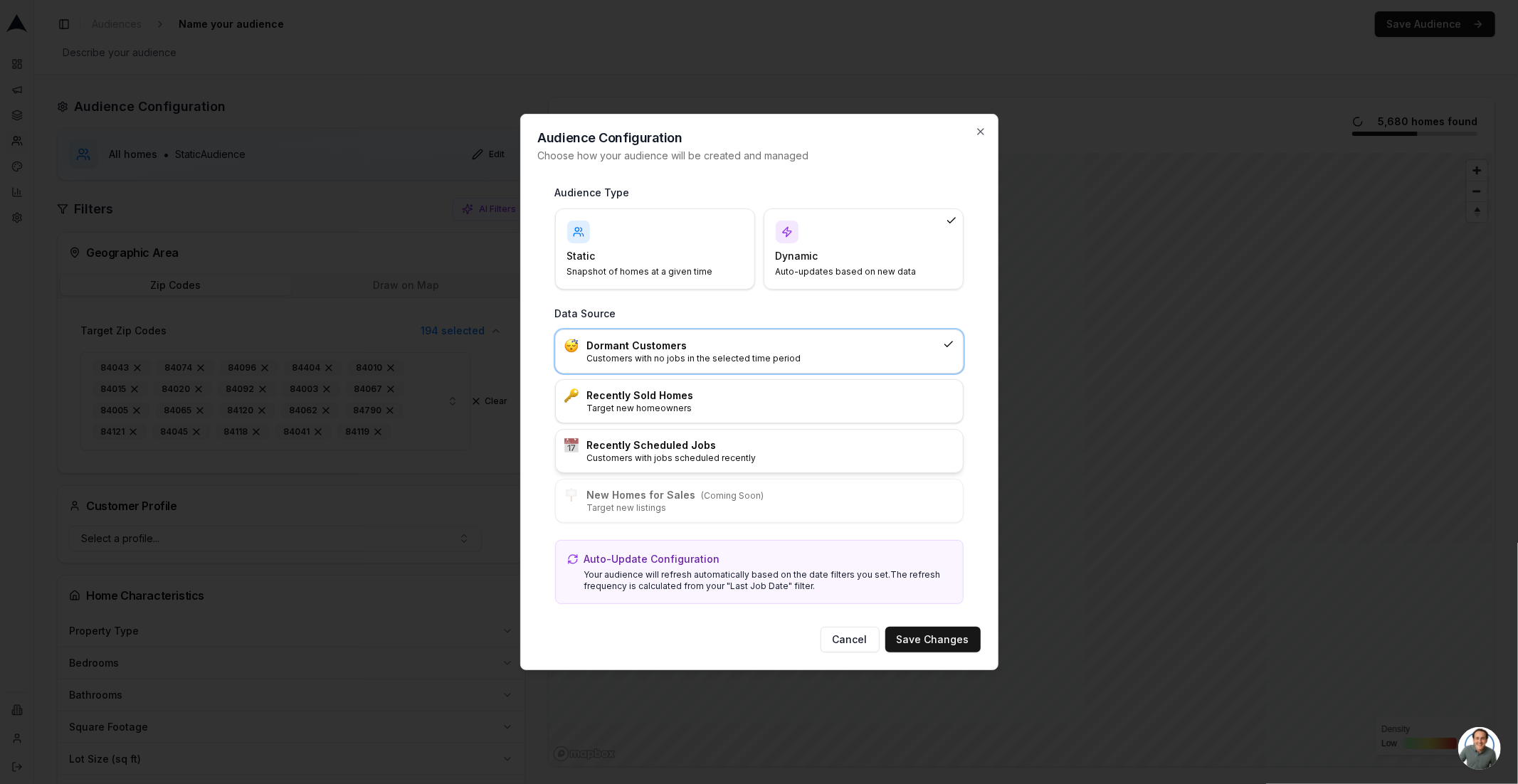
click at [615, 446] on h3 "Recently Scheduled Jobs" at bounding box center [770, 446] width 367 height 14
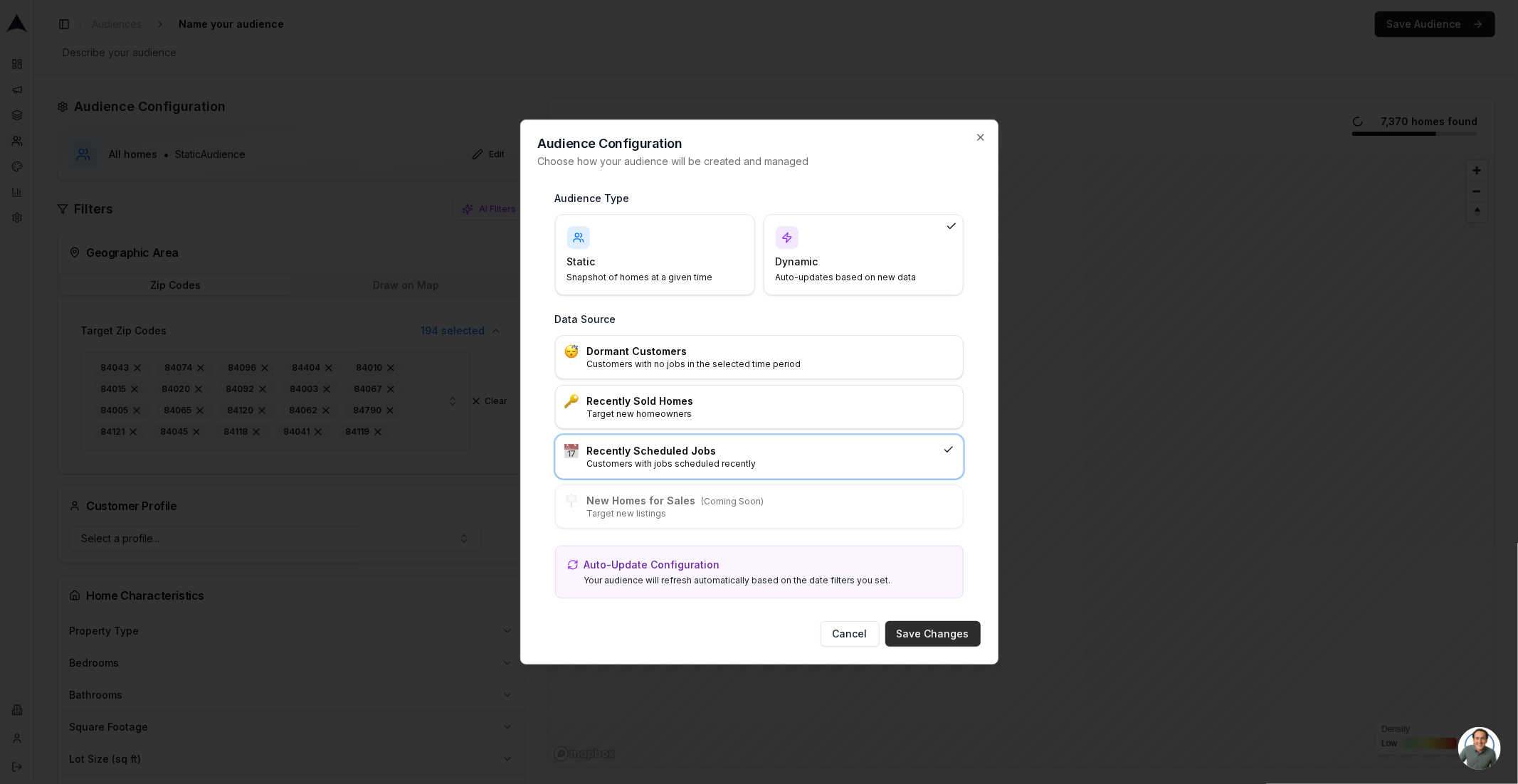
click at [936, 630] on button "Save Changes" at bounding box center [933, 634] width 95 height 25
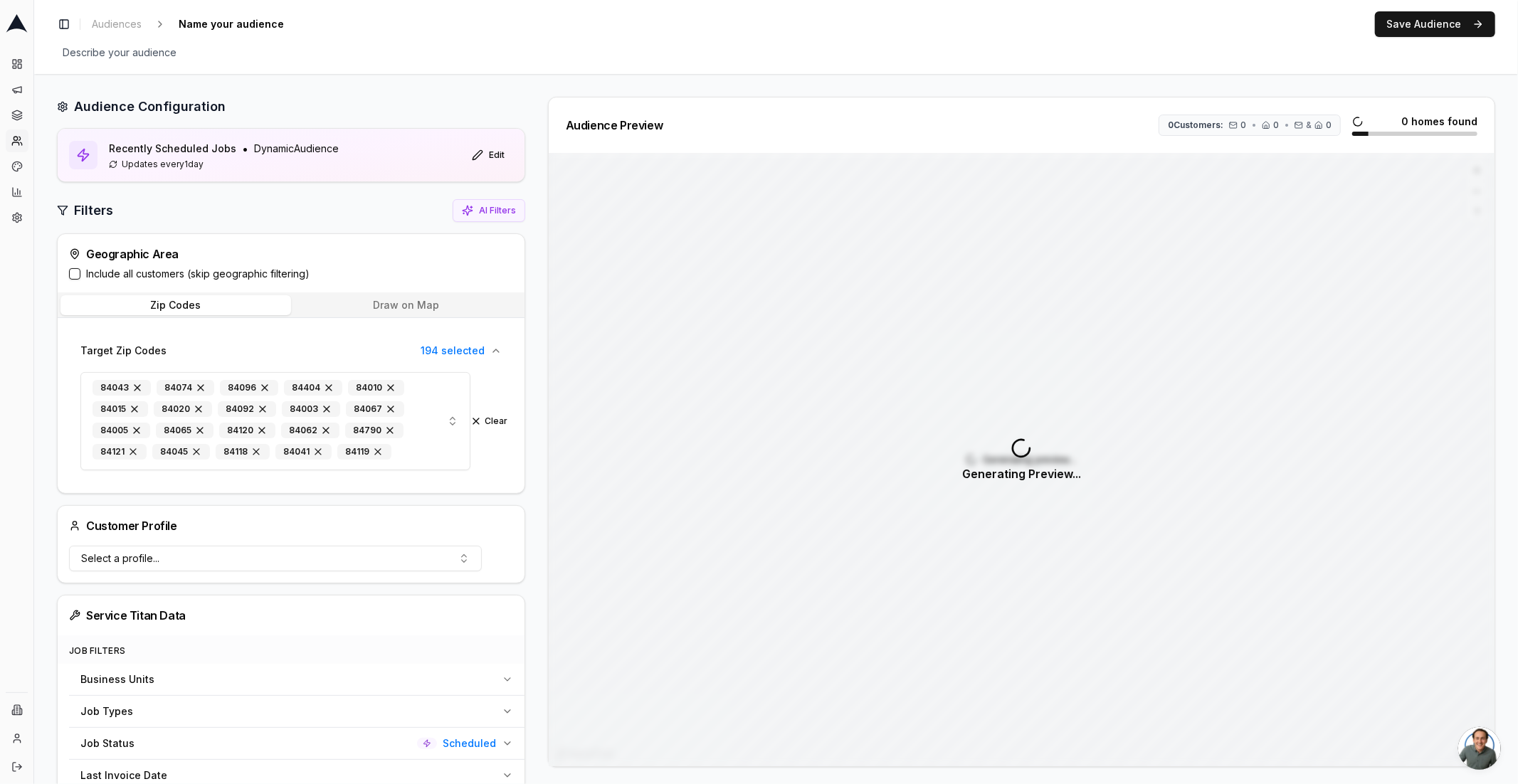
click at [77, 274] on button "Include all customers (skip geographic filtering)" at bounding box center [75, 274] width 11 height 11
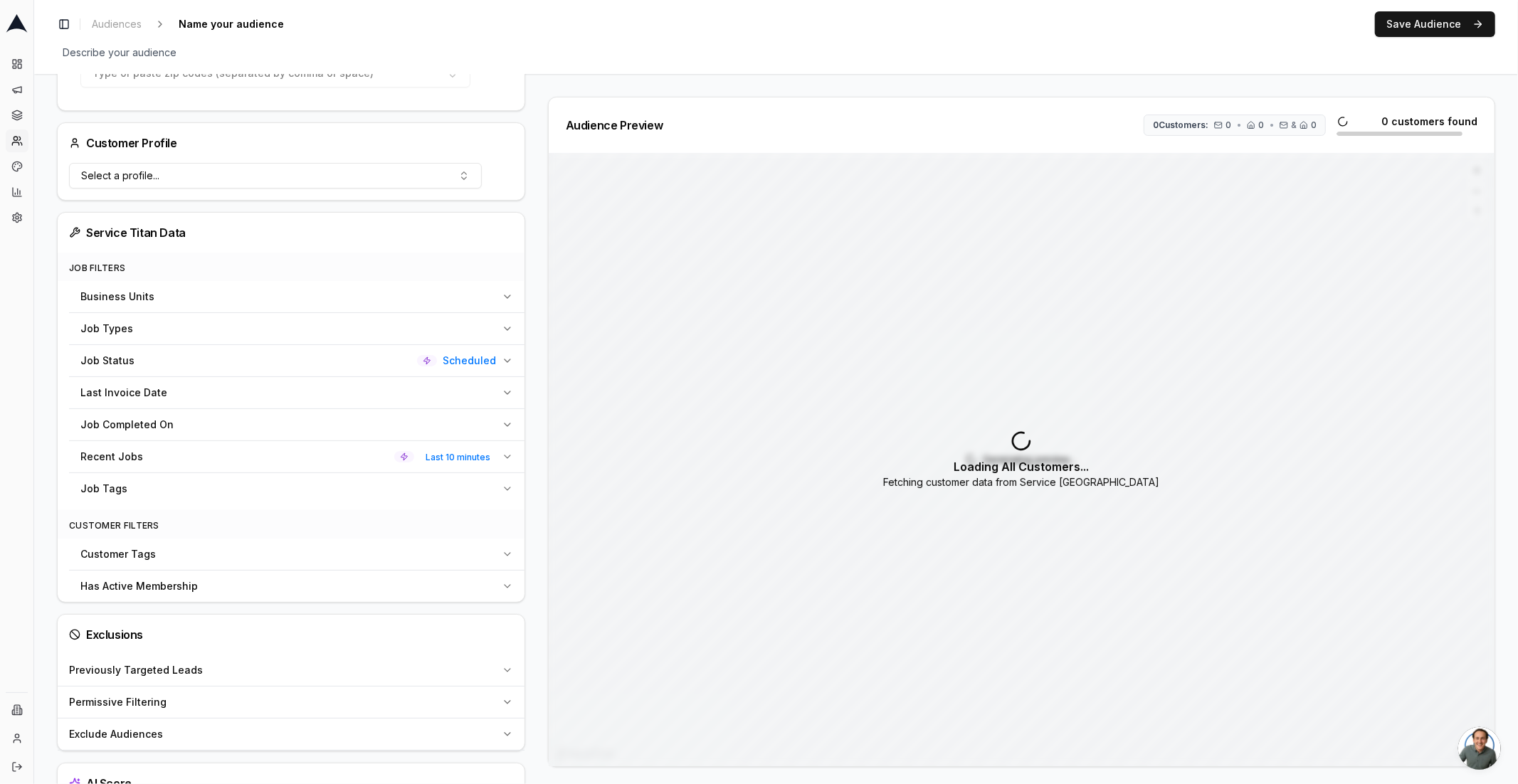
scroll to position [317, 0]
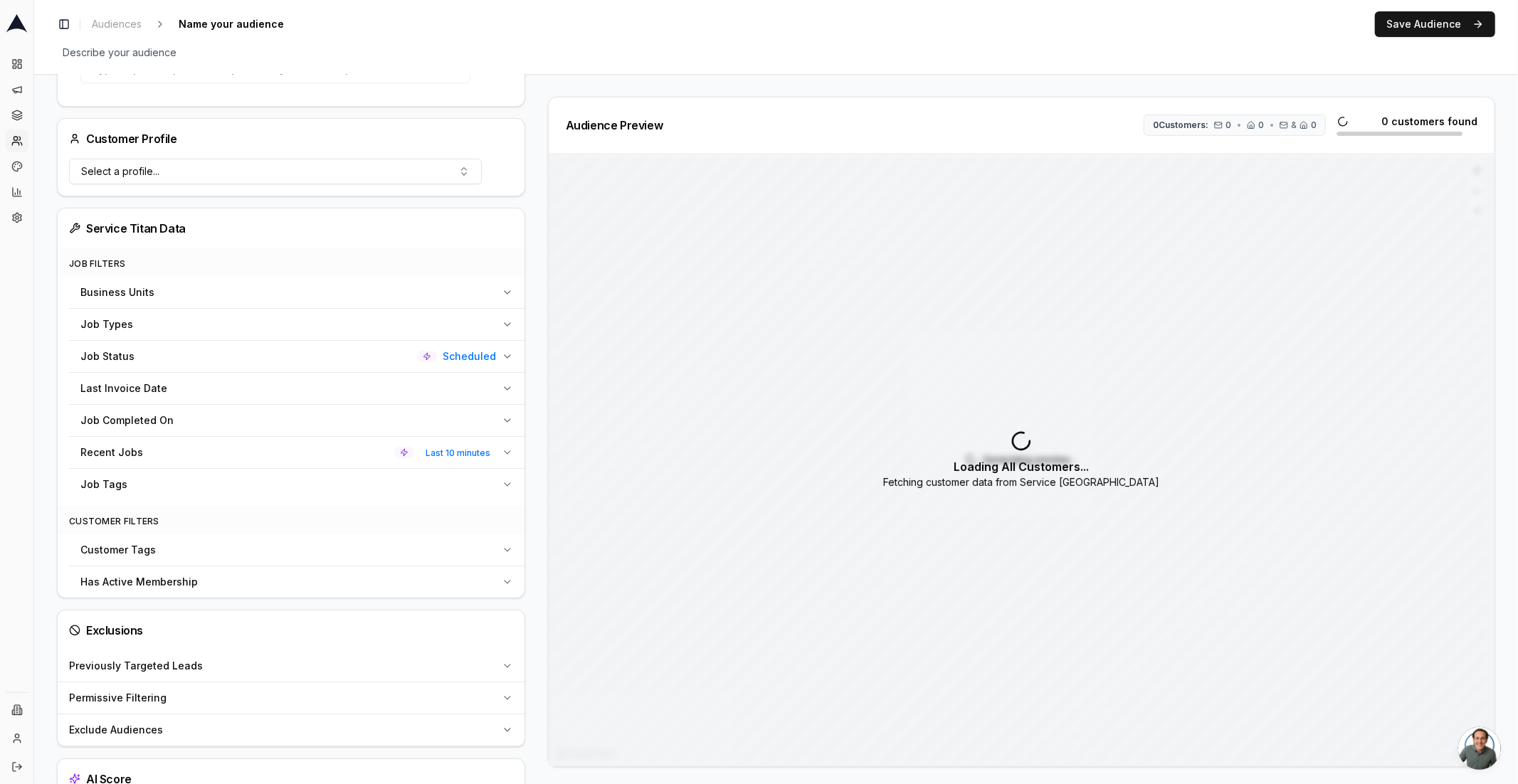
click at [447, 360] on span "Scheduled" at bounding box center [469, 357] width 54 height 14
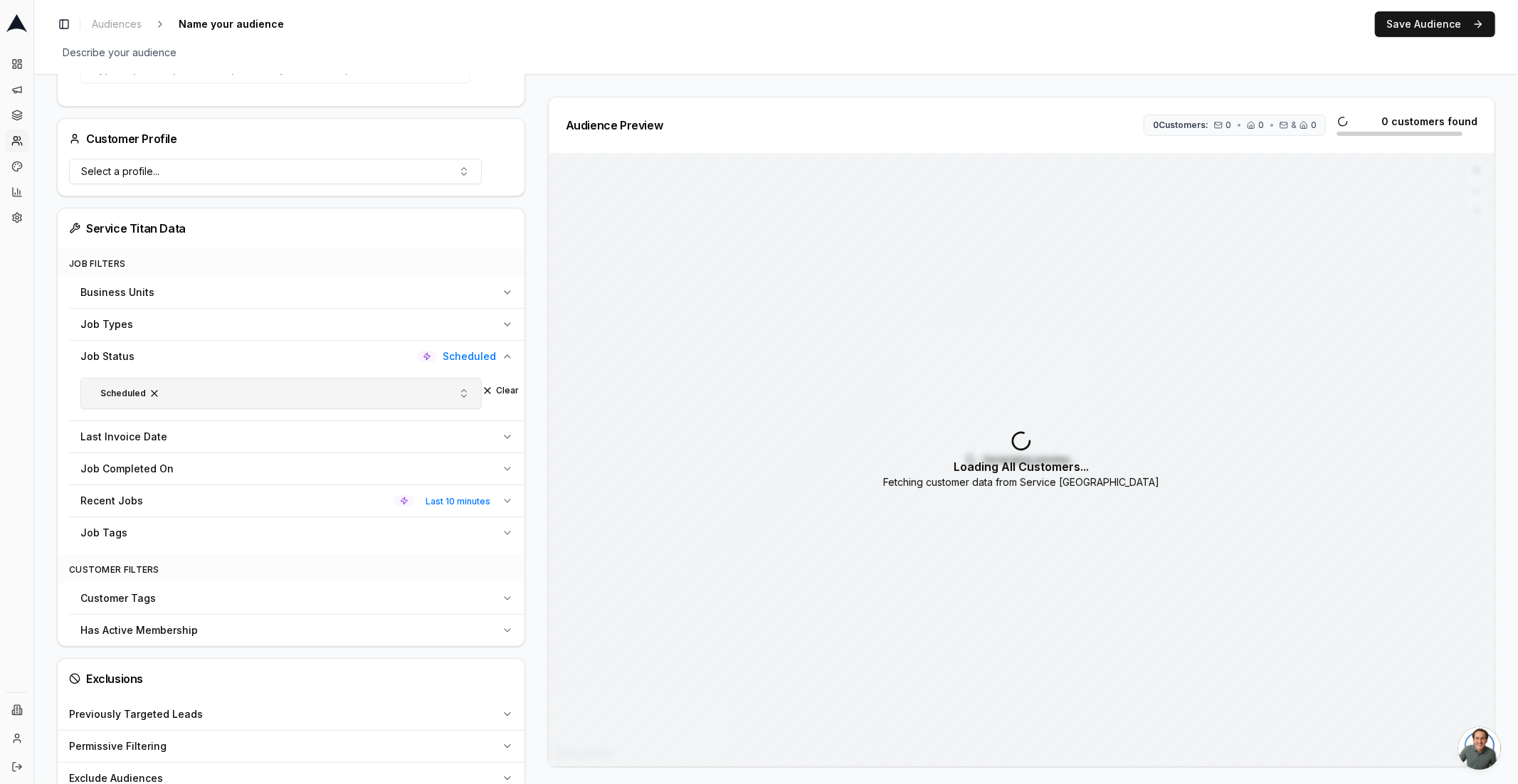
click at [447, 384] on button "Scheduled" at bounding box center [281, 394] width 402 height 32
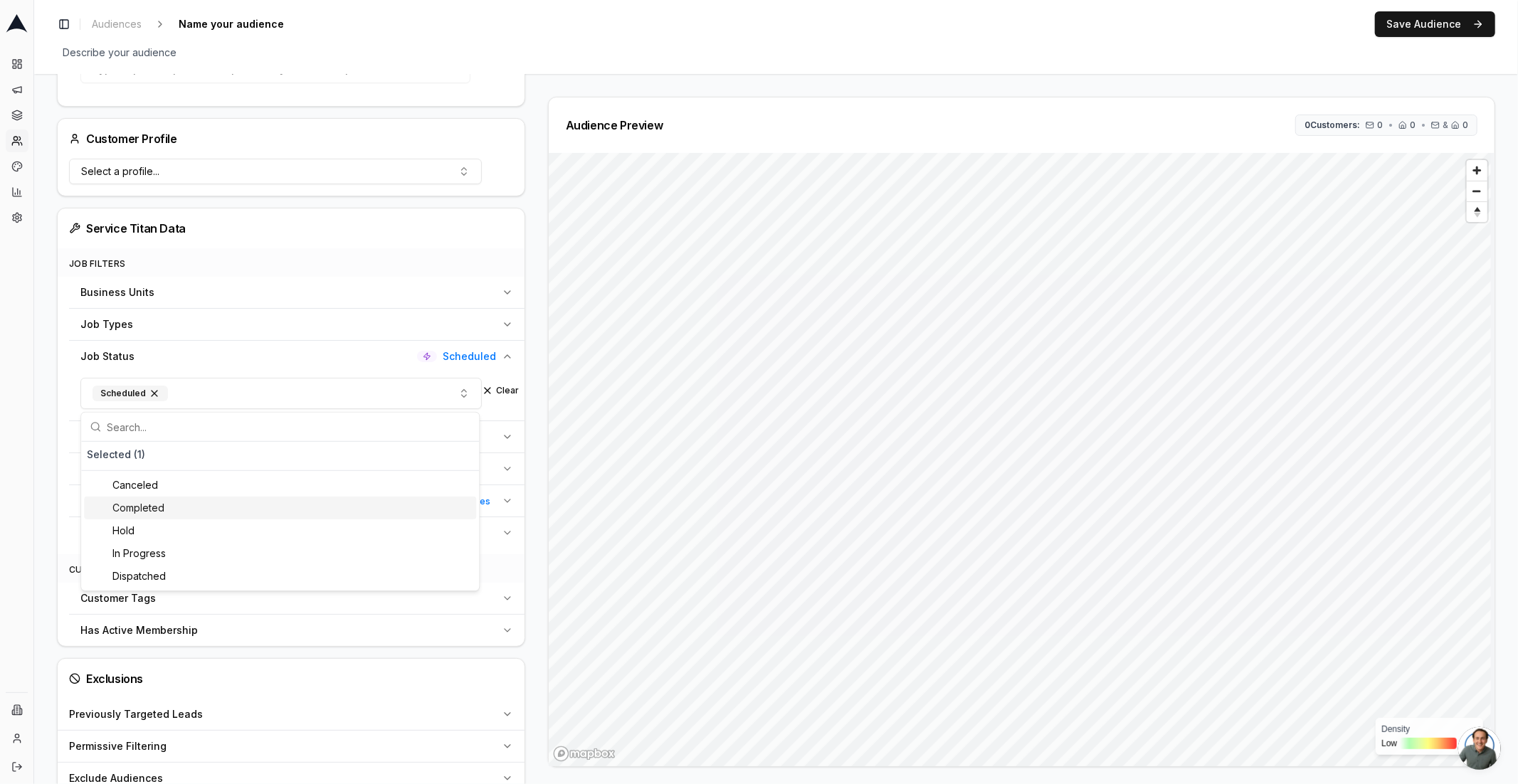
click at [166, 508] on div "Completed" at bounding box center [279, 508] width 392 height 23
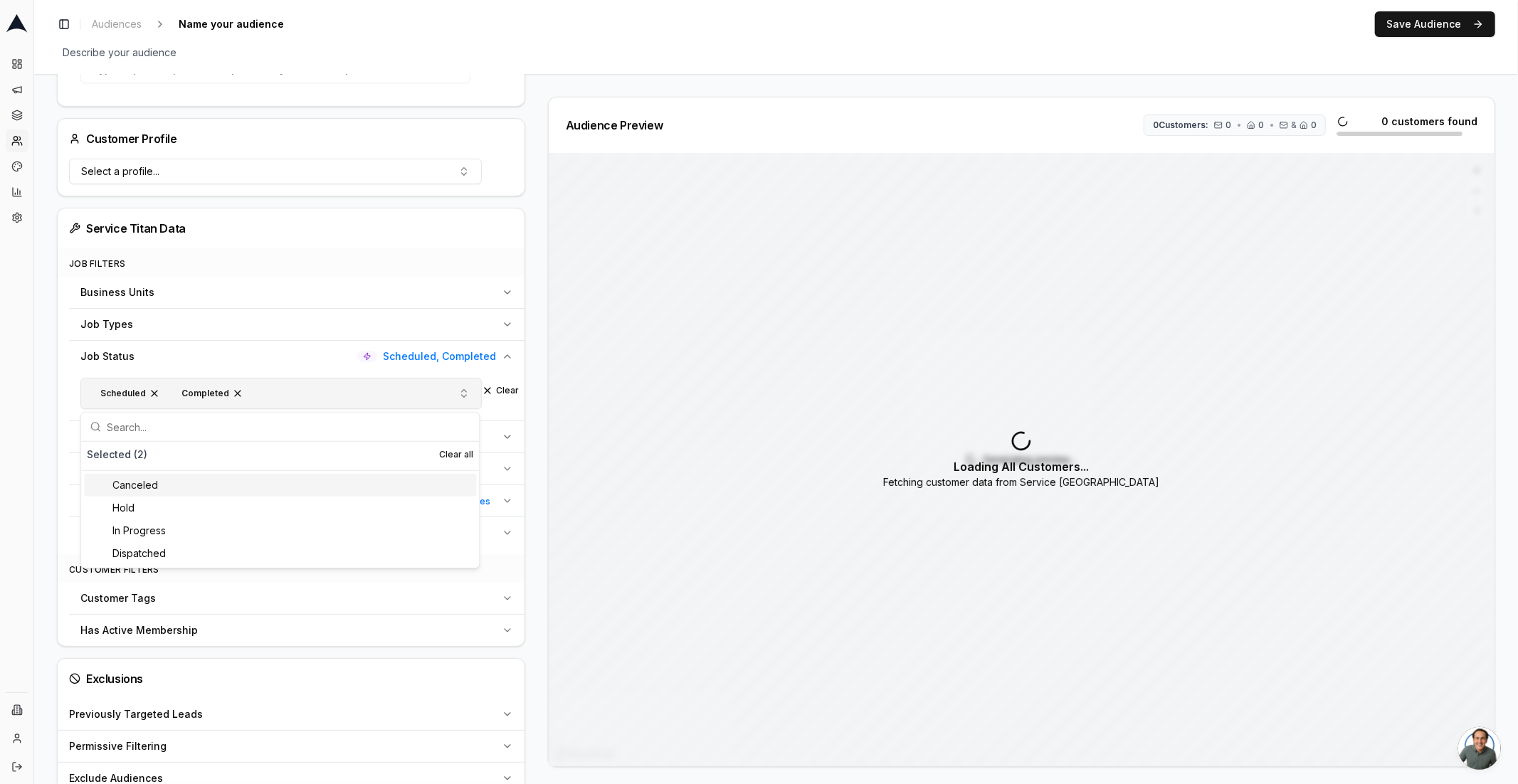
click at [157, 393] on span "button" at bounding box center [155, 394] width 11 height 11
click at [40, 363] on div "Audience Configuration Recently Scheduled Jobs • Dynamic Audience Updates every…" at bounding box center [776, 325] width 1484 height 1137
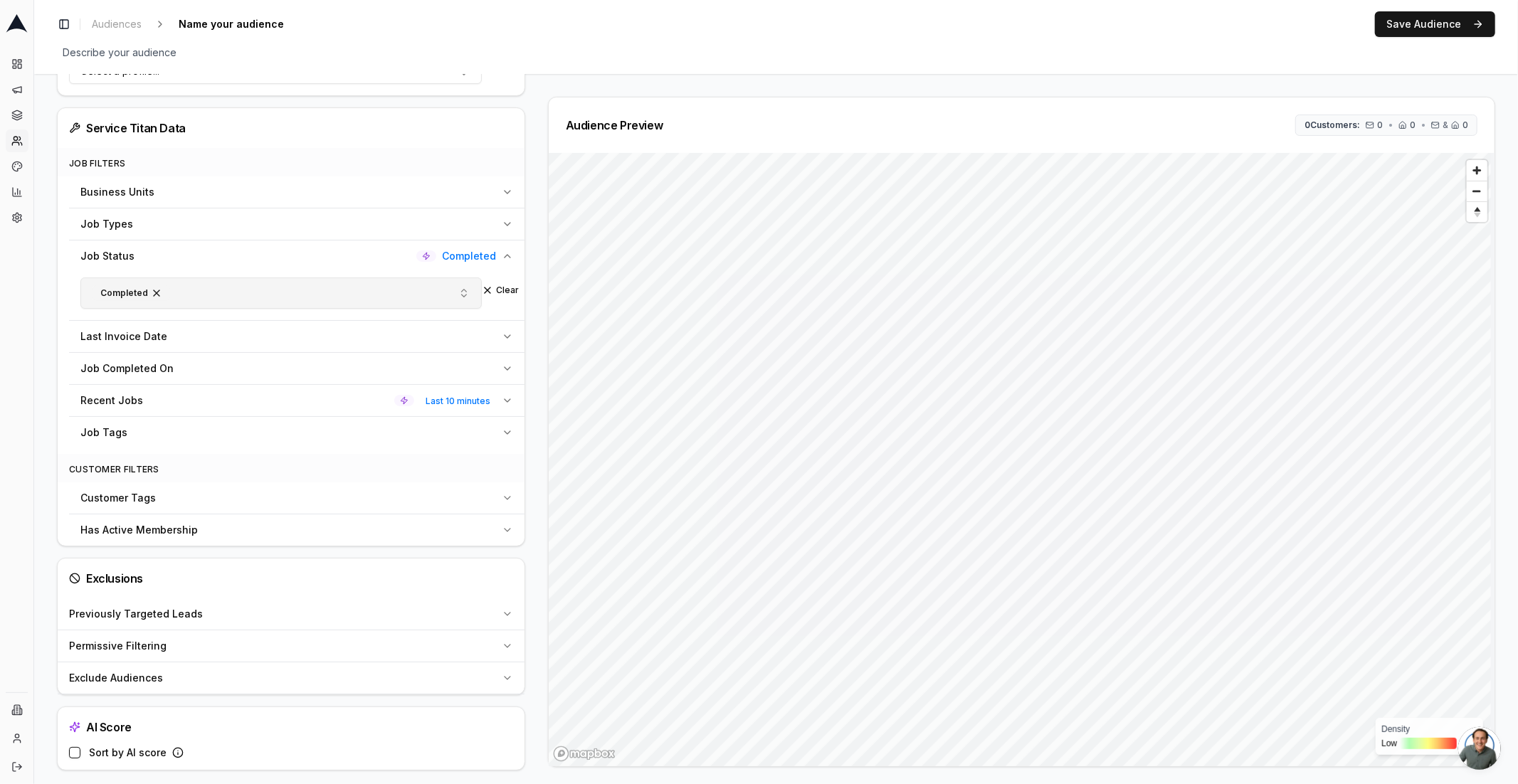
scroll to position [428, 0]
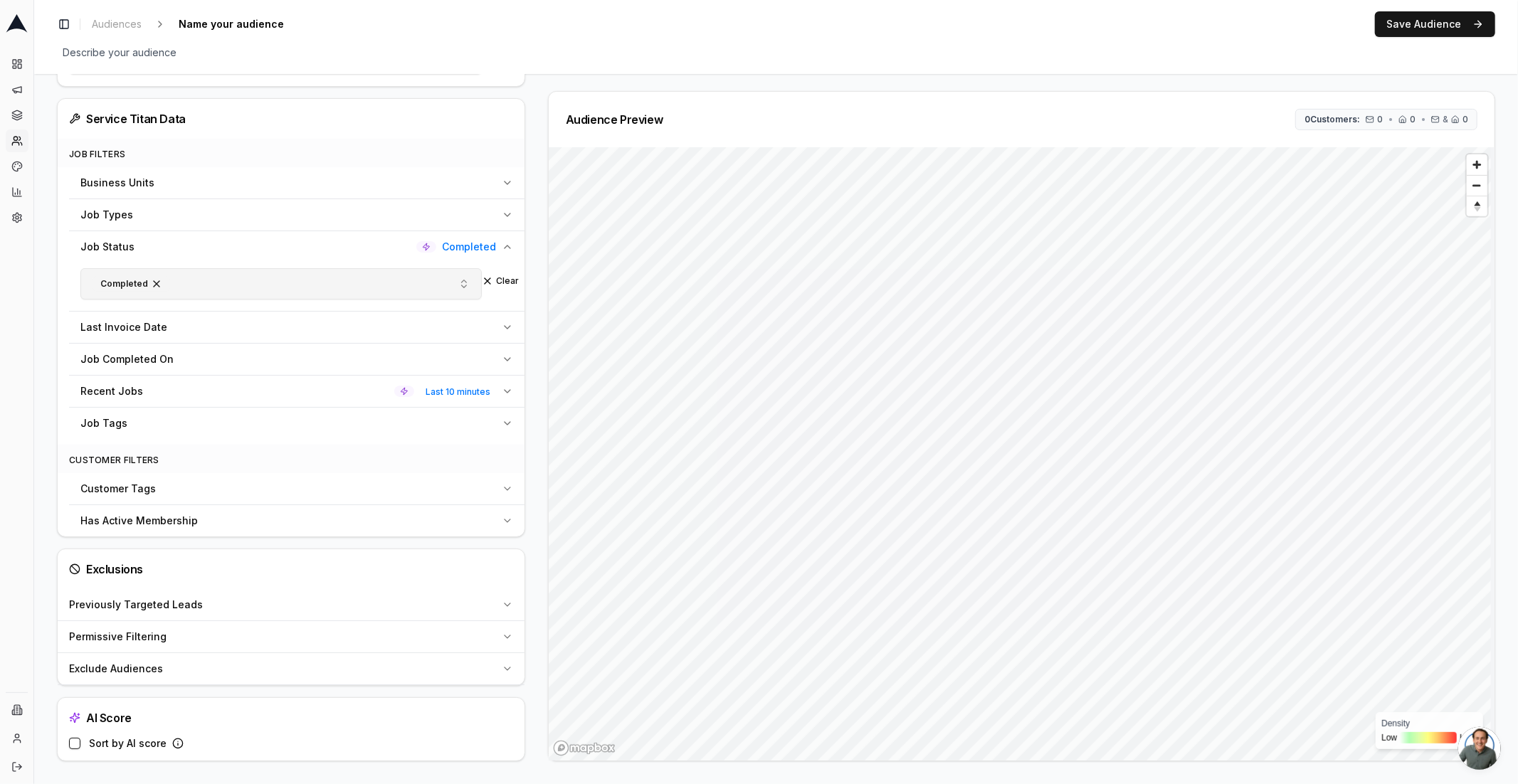
click at [360, 606] on div "Previously Targeted Leads" at bounding box center [282, 605] width 427 height 14
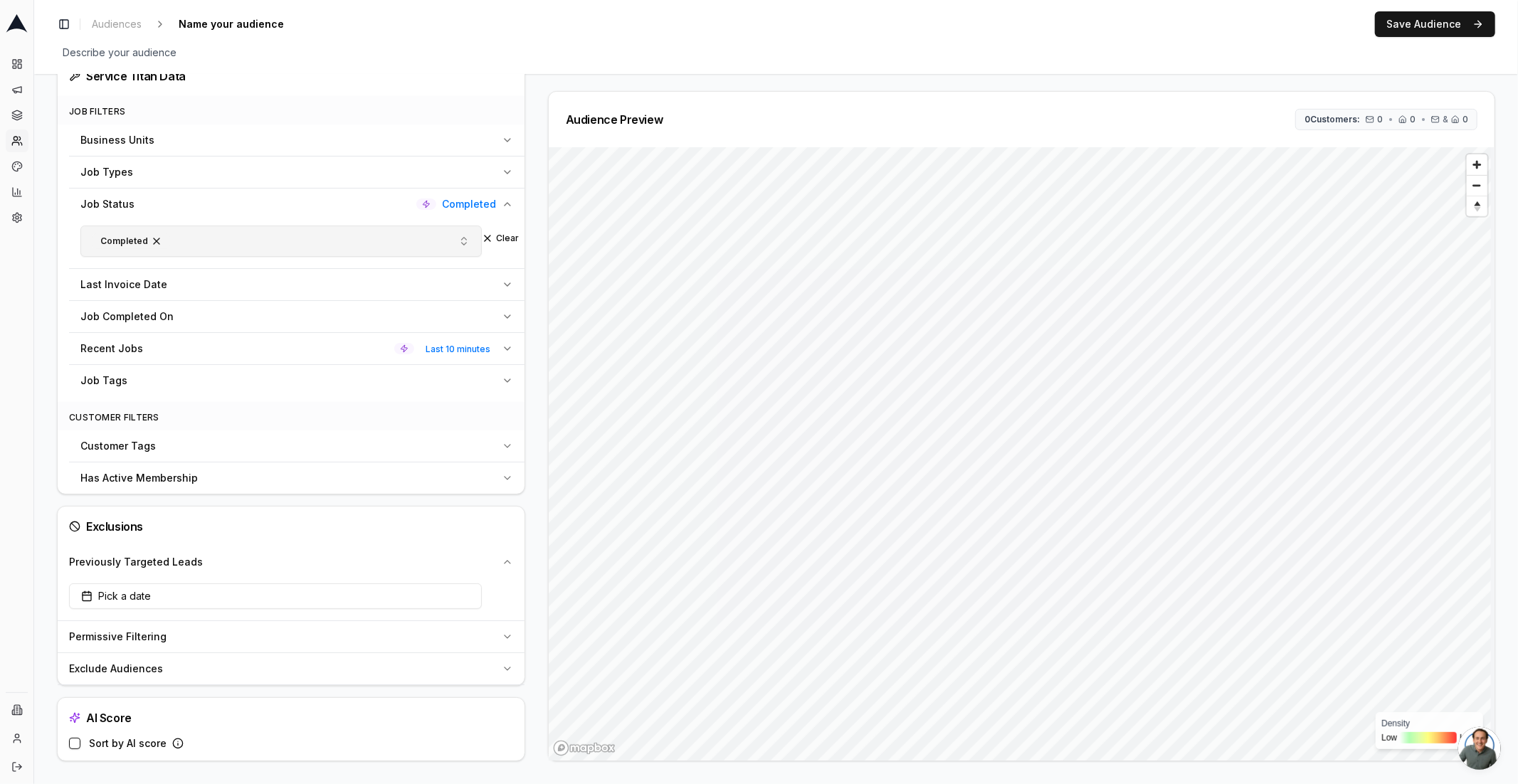
click at [368, 561] on div "Previously Targeted Leads" at bounding box center [282, 562] width 427 height 14
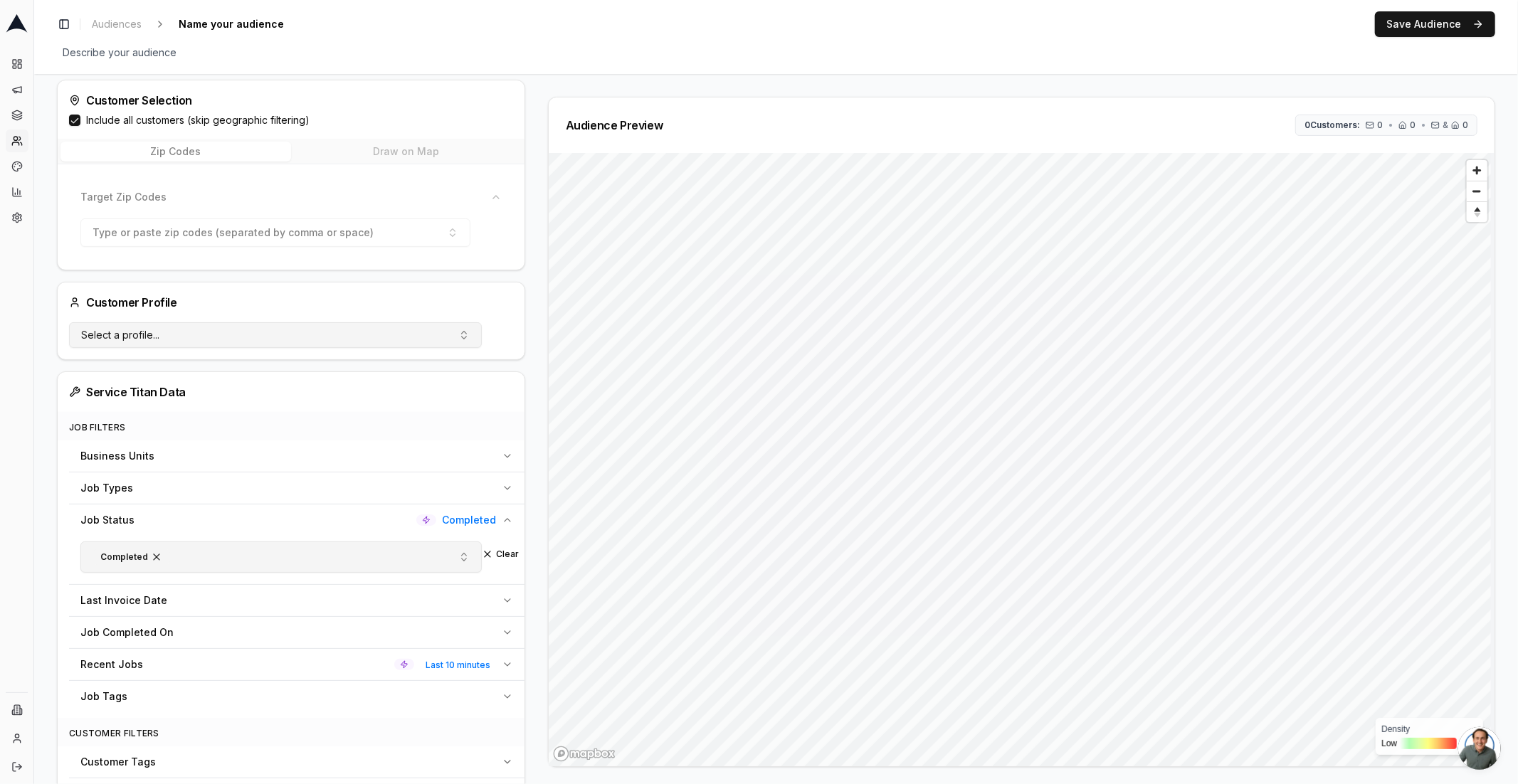
scroll to position [428, 0]
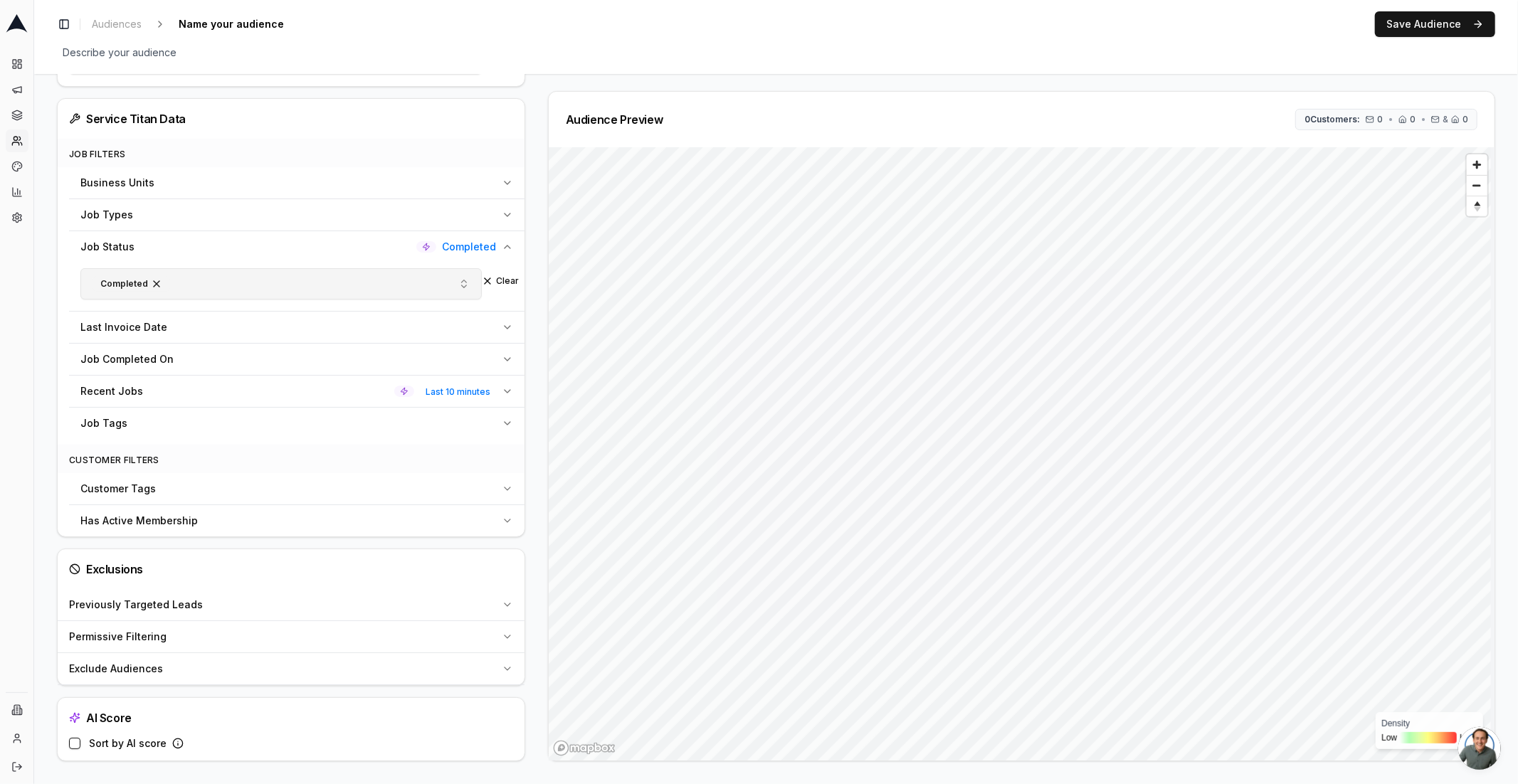
click at [313, 364] on div "Job Completed On" at bounding box center [288, 360] width 416 height 14
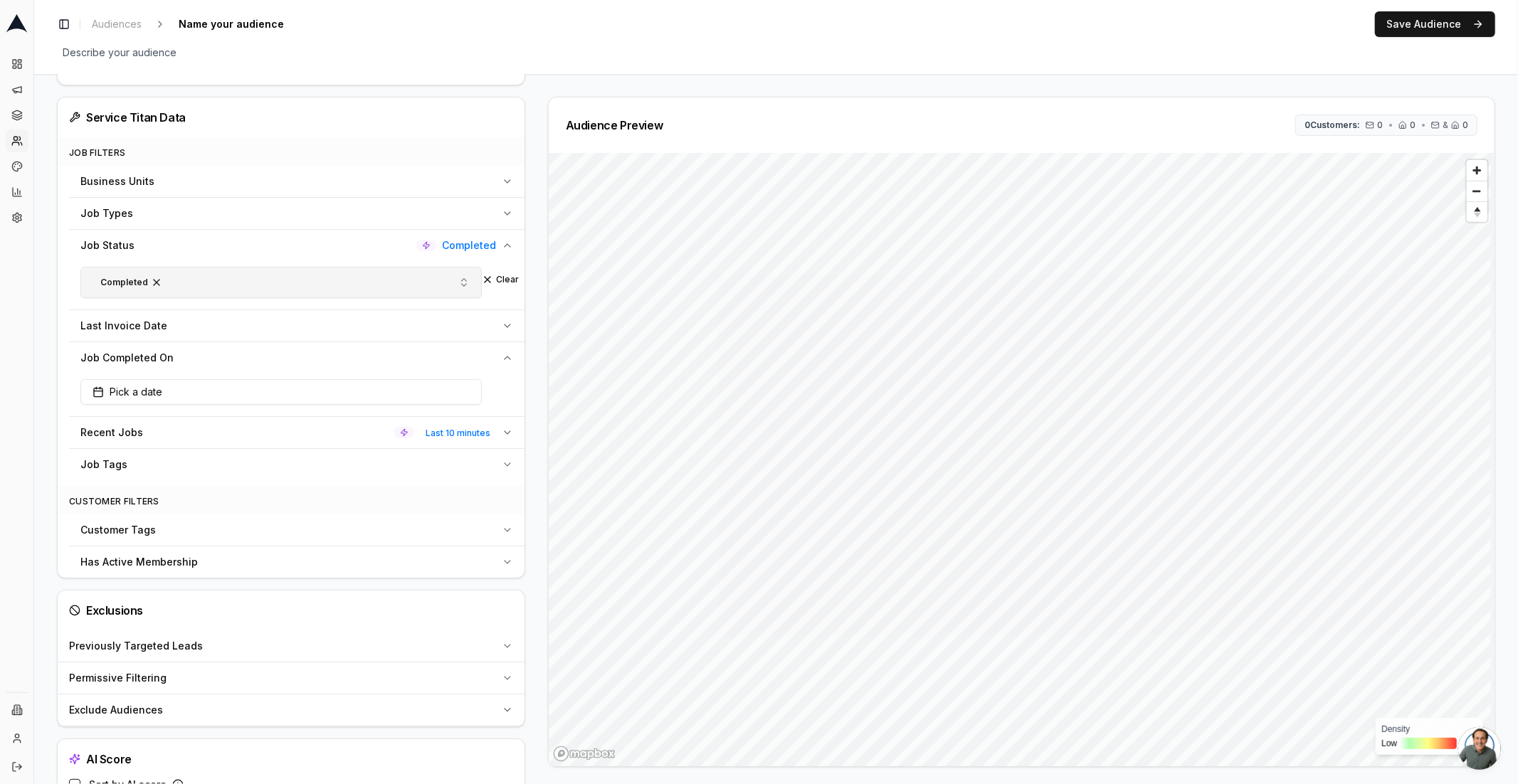
click at [313, 364] on div "Job Completed On" at bounding box center [288, 358] width 416 height 14
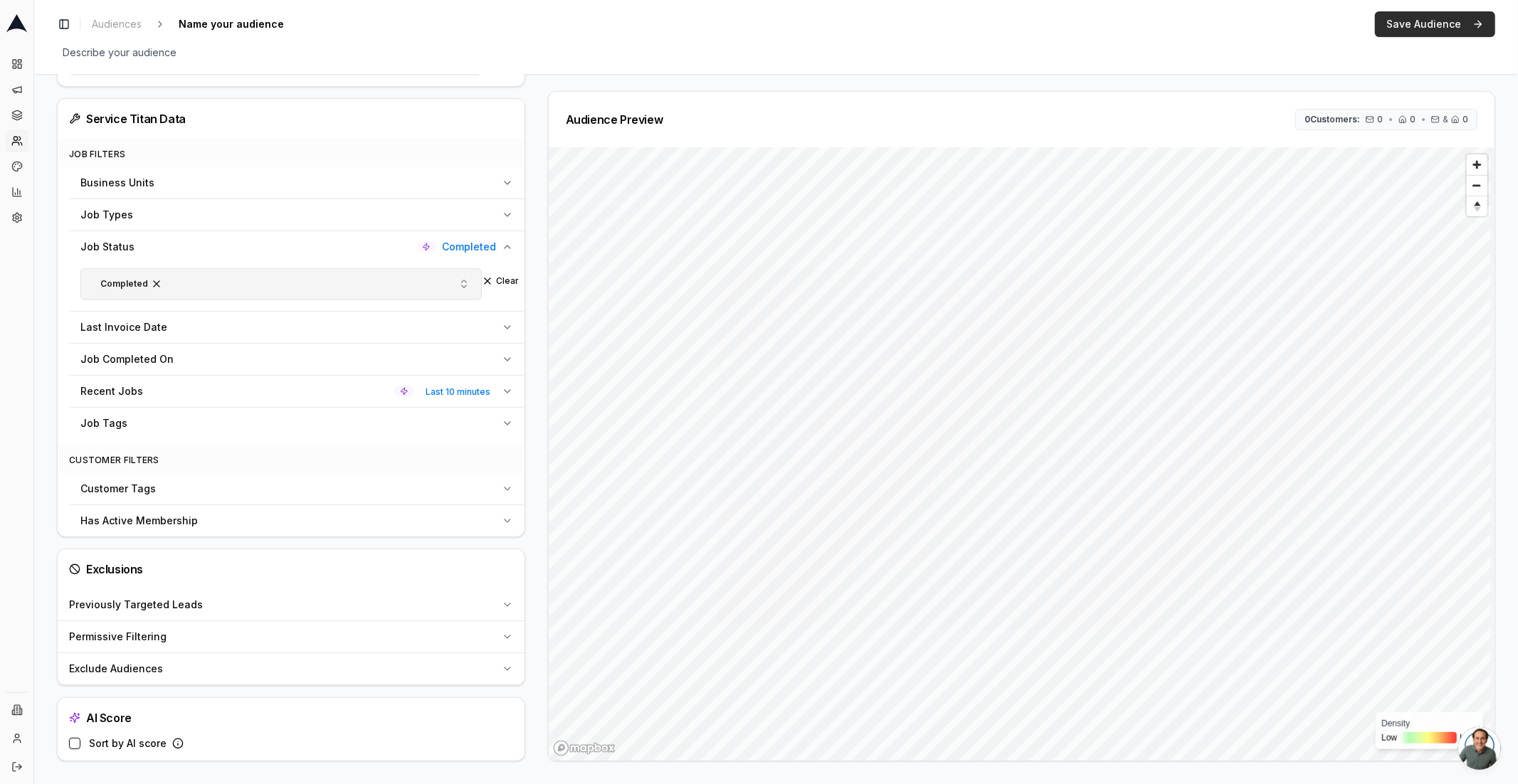
click at [1408, 12] on button "Save Audience" at bounding box center [1435, 24] width 120 height 25
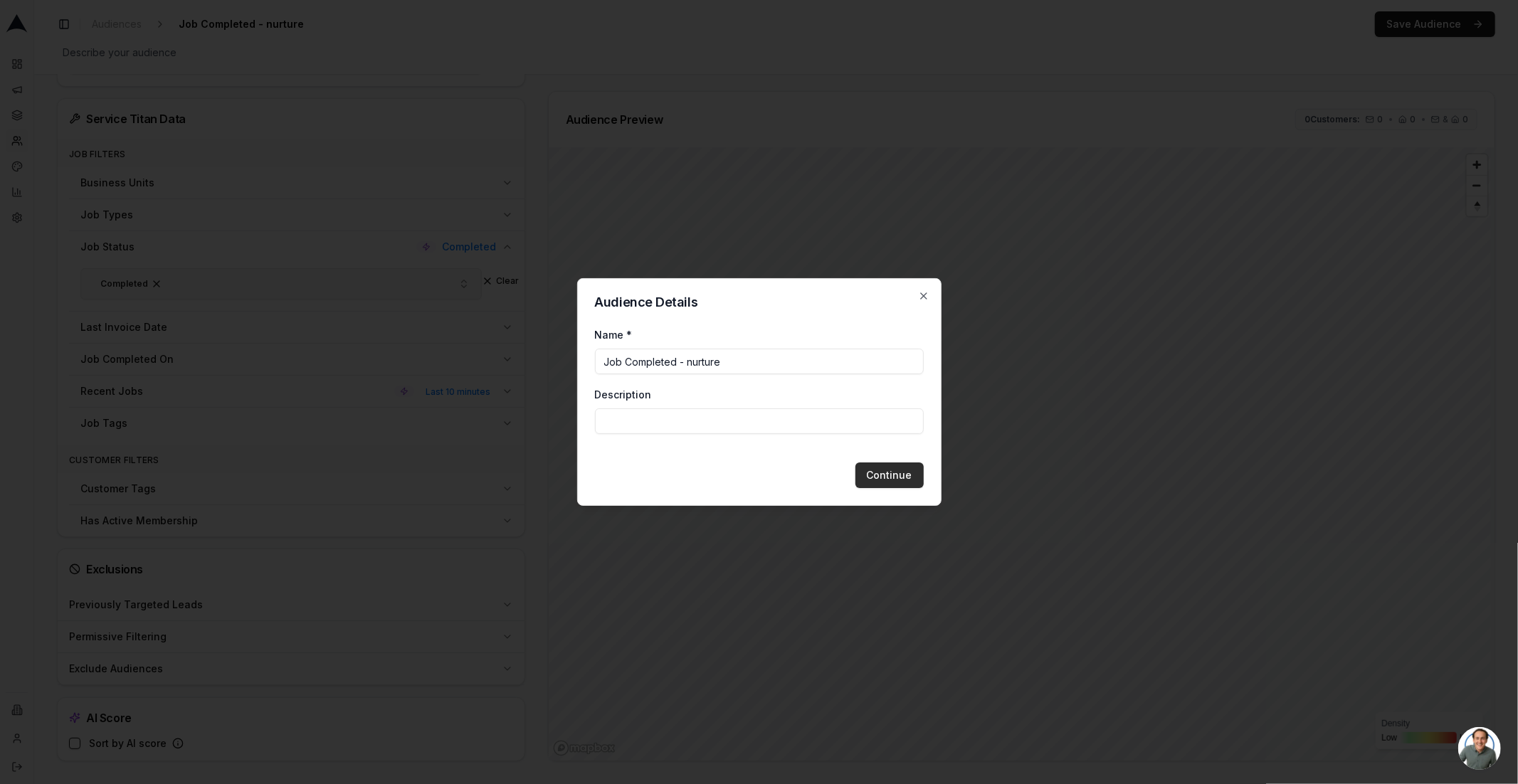
type input "Job Completed - nurture"
click at [871, 472] on button "Continue" at bounding box center [889, 475] width 69 height 25
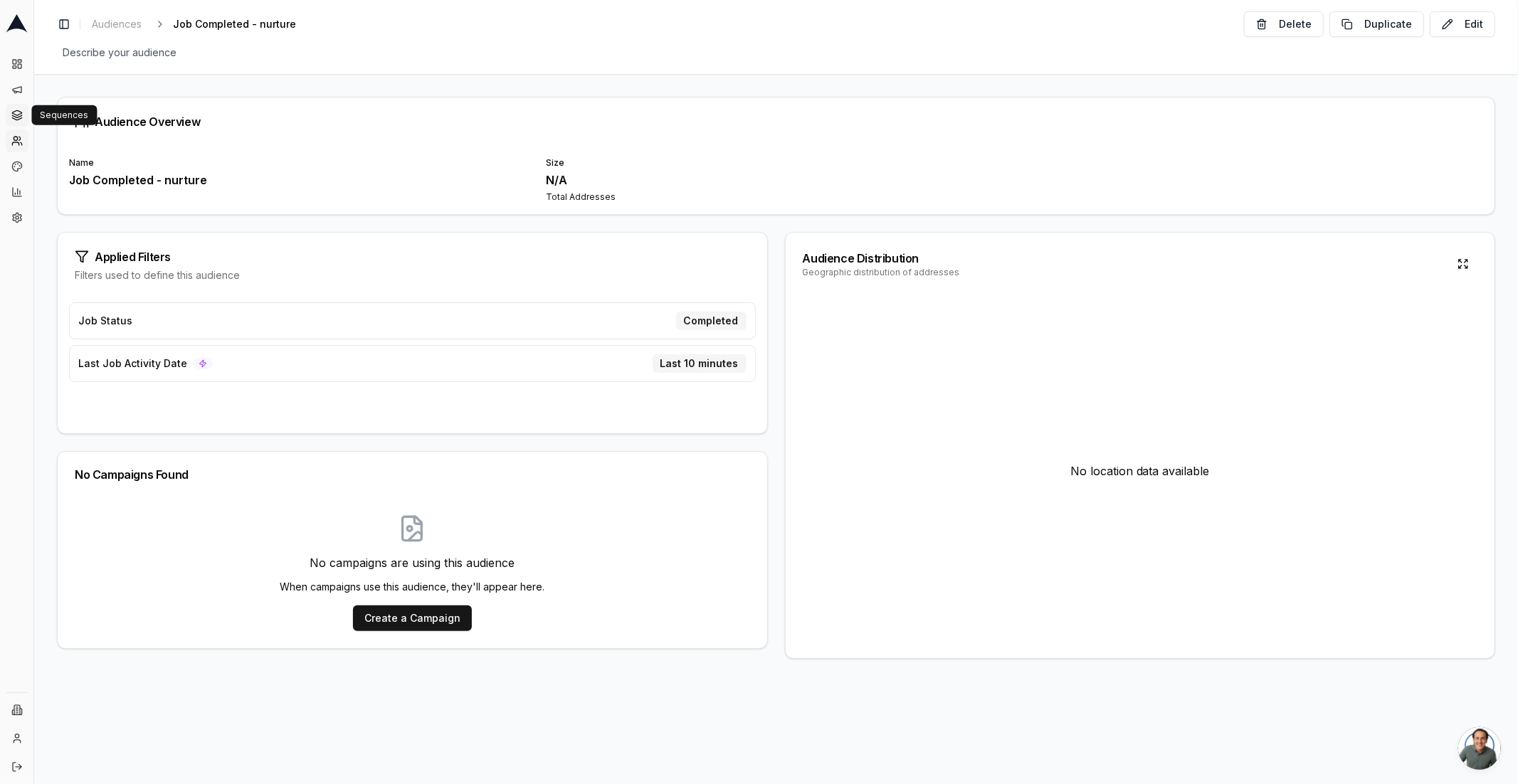
click at [18, 113] on icon at bounding box center [17, 115] width 11 height 11
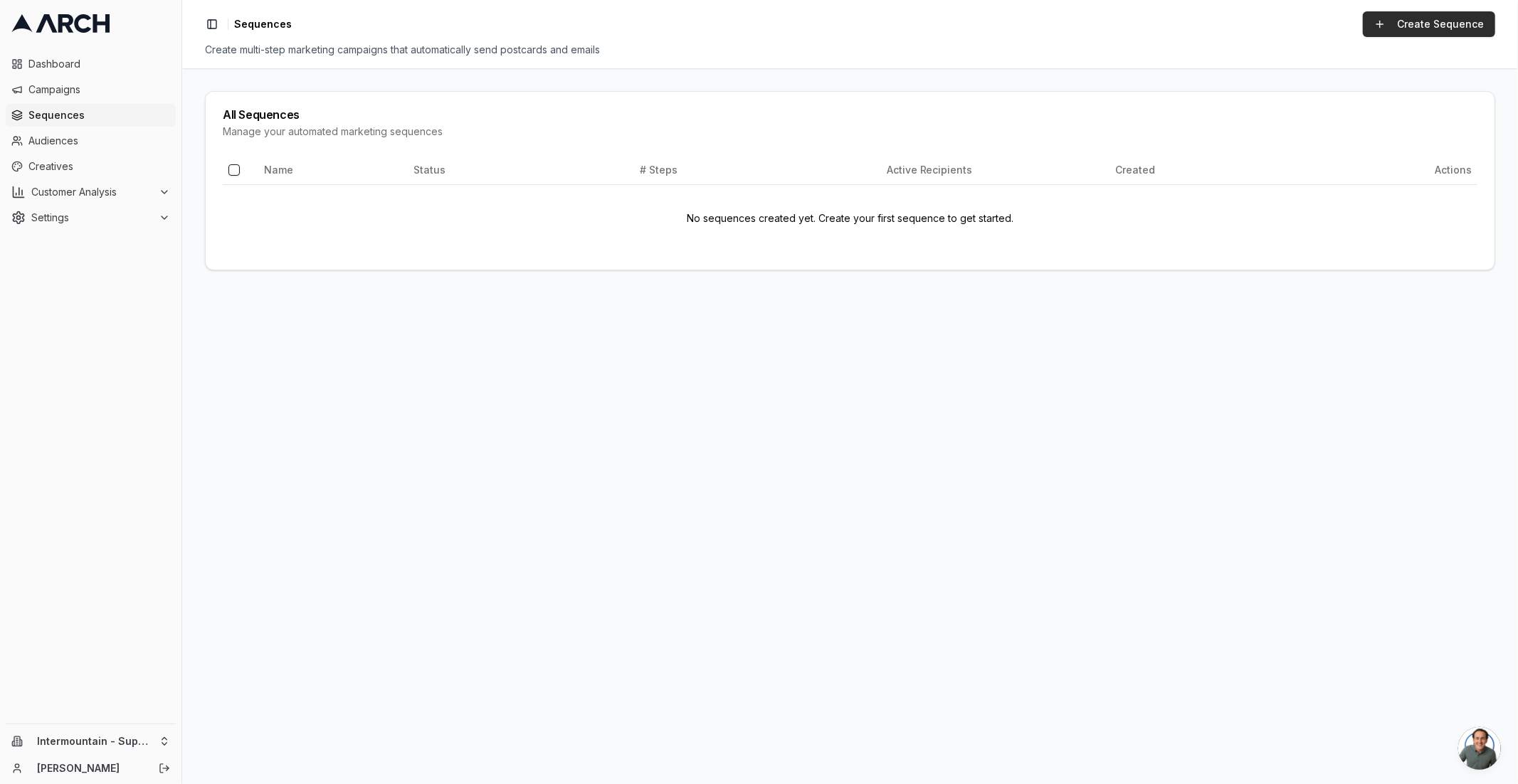
click at [1439, 28] on link "Create Sequence" at bounding box center [1430, 24] width 133 height 25
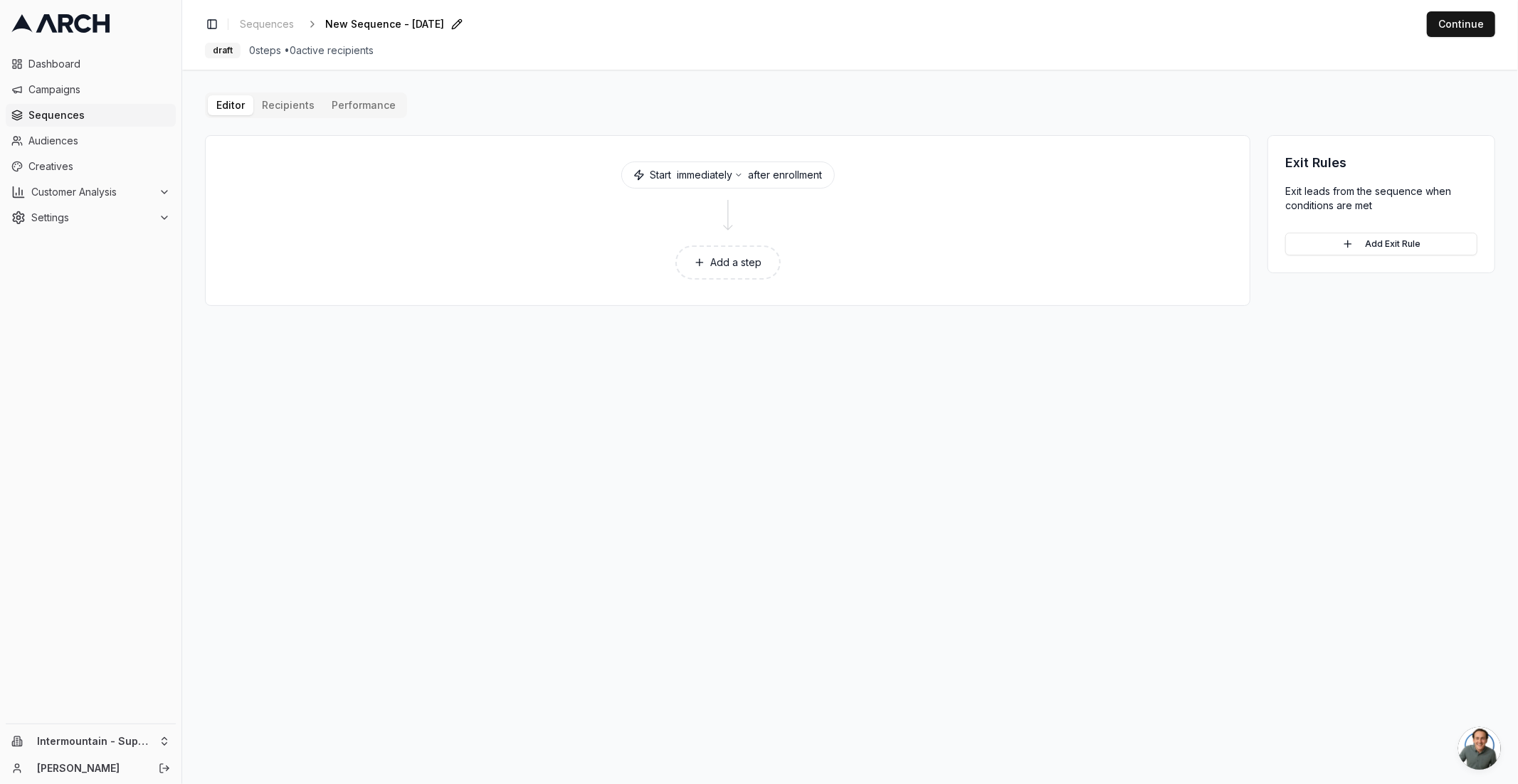
click at [427, 26] on span "New Sequence - [DATE]" at bounding box center [384, 24] width 119 height 14
type input "Job Booked - Nurture"
click at [288, 106] on div "Editor Recipients Performance Start immediately after enrollment Add a step Exi…" at bounding box center [851, 199] width 1291 height 214
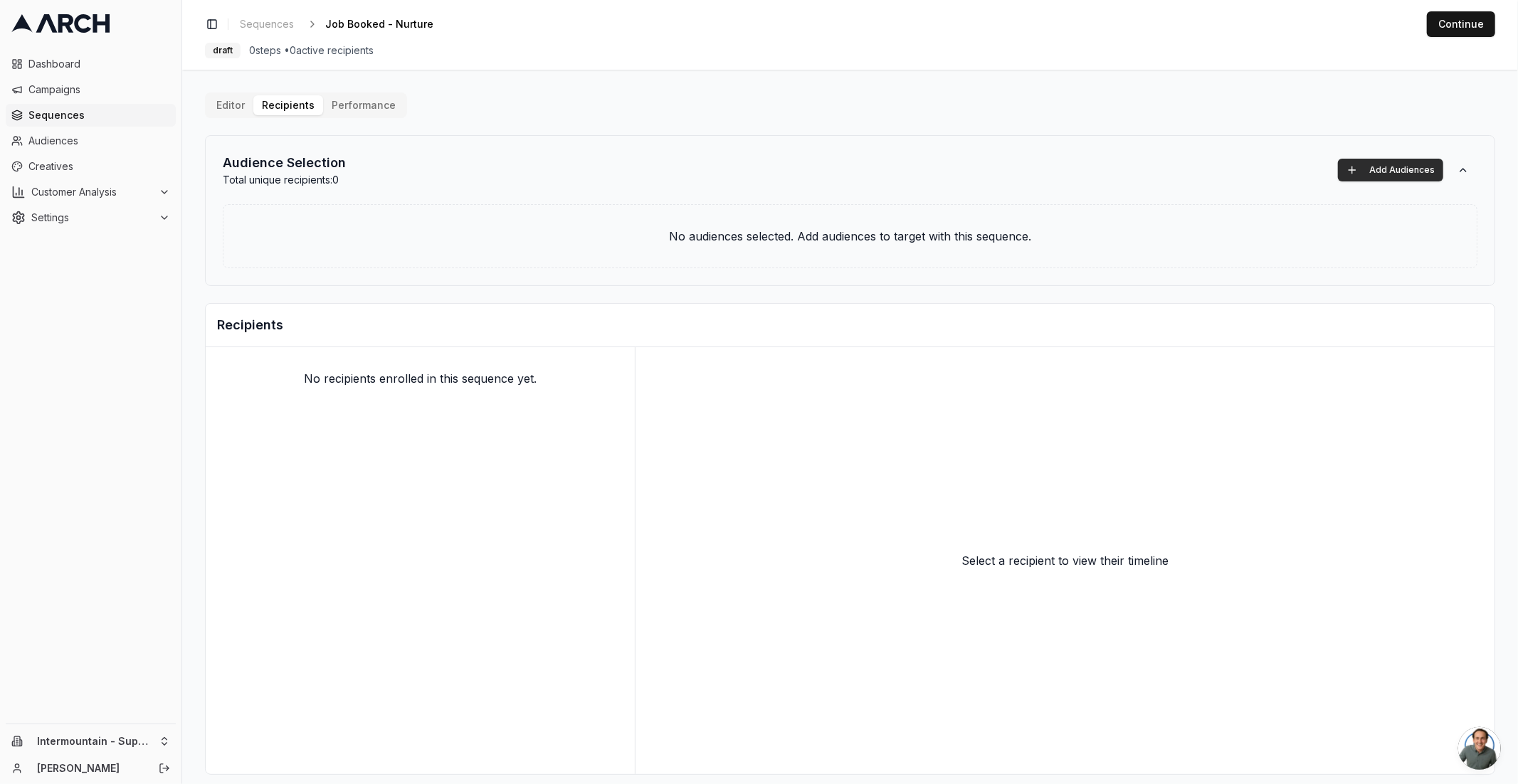
click at [1367, 179] on button "Add Audiences" at bounding box center [1391, 170] width 106 height 23
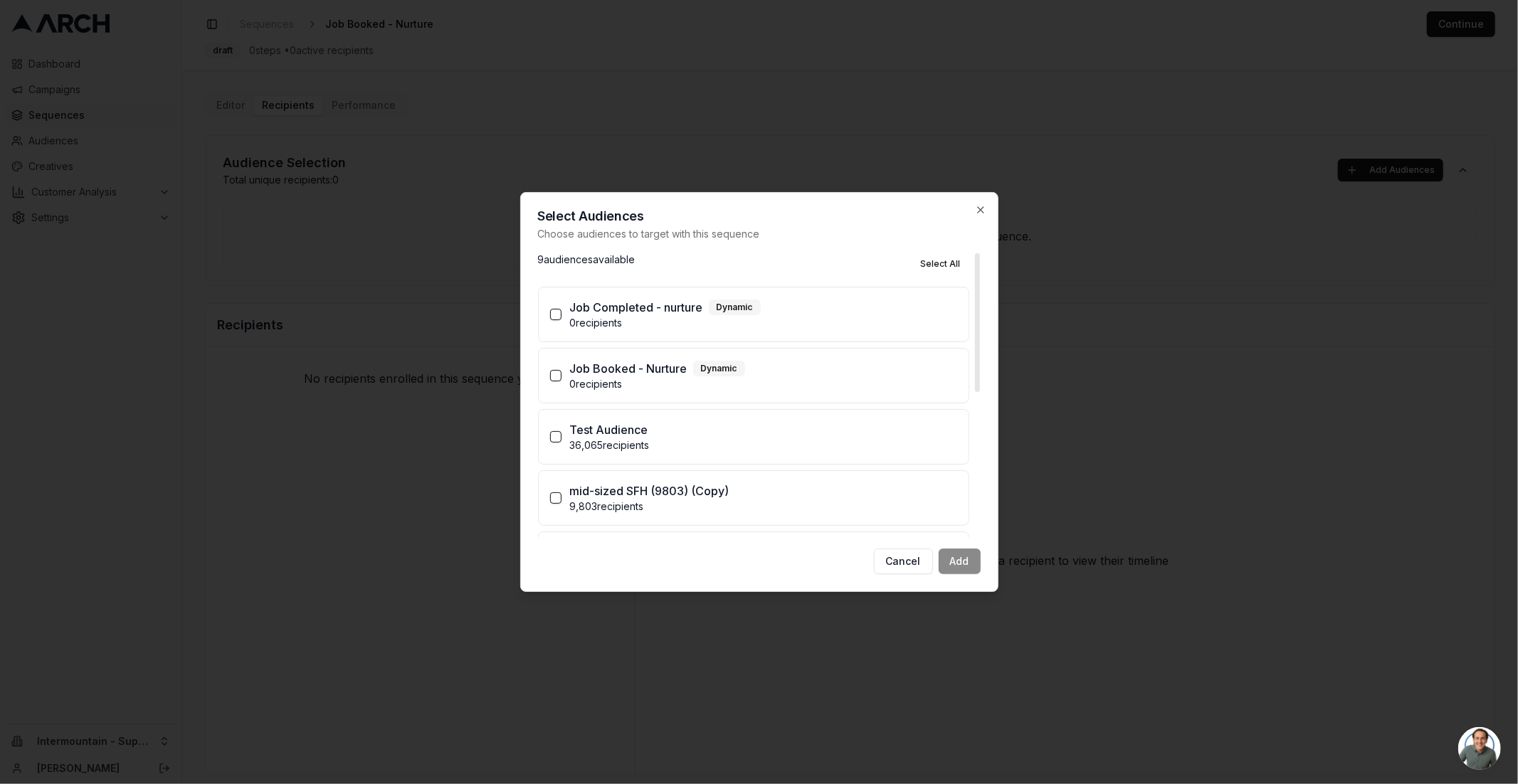
click at [559, 379] on button "Job Booked - Nurture Dynamic 0 recipients" at bounding box center [555, 375] width 11 height 11
click at [945, 564] on button "Add (1)" at bounding box center [954, 562] width 54 height 25
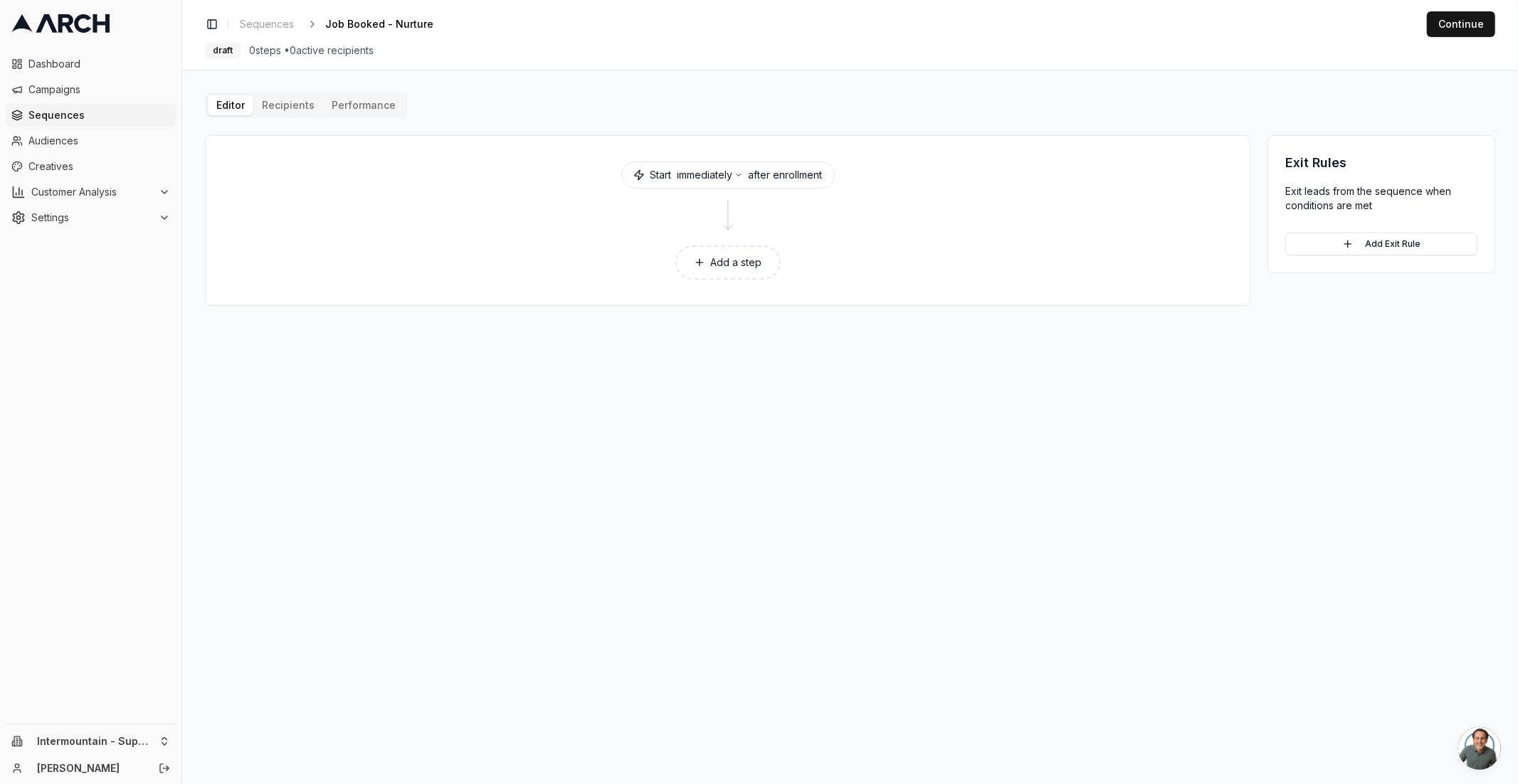
click at [747, 261] on button "Add a step" at bounding box center [728, 262] width 106 height 34
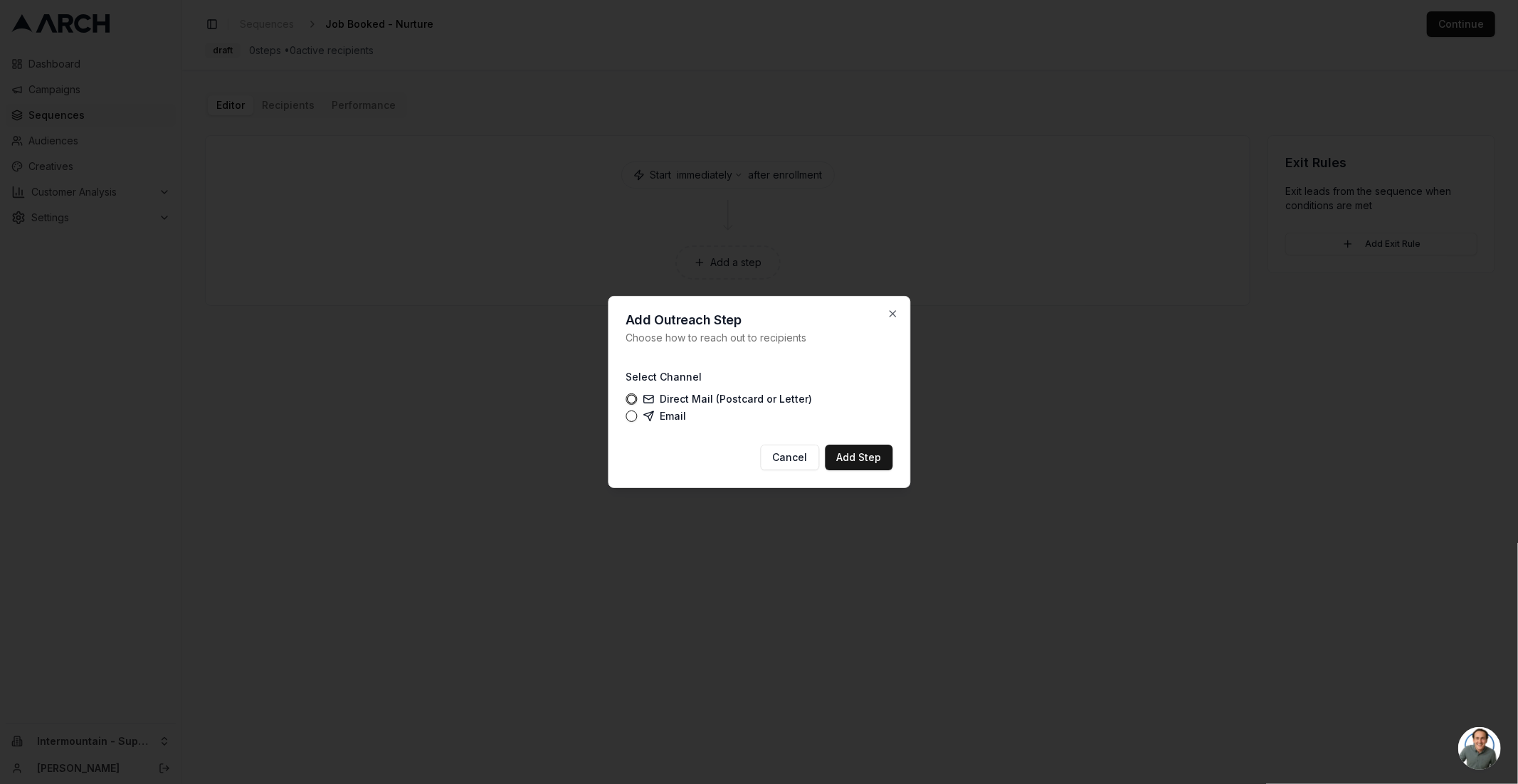
click at [645, 419] on icon at bounding box center [649, 416] width 11 height 11
click at [637, 419] on button "Email" at bounding box center [631, 416] width 11 height 11
click at [859, 460] on button "Add Step" at bounding box center [859, 457] width 68 height 25
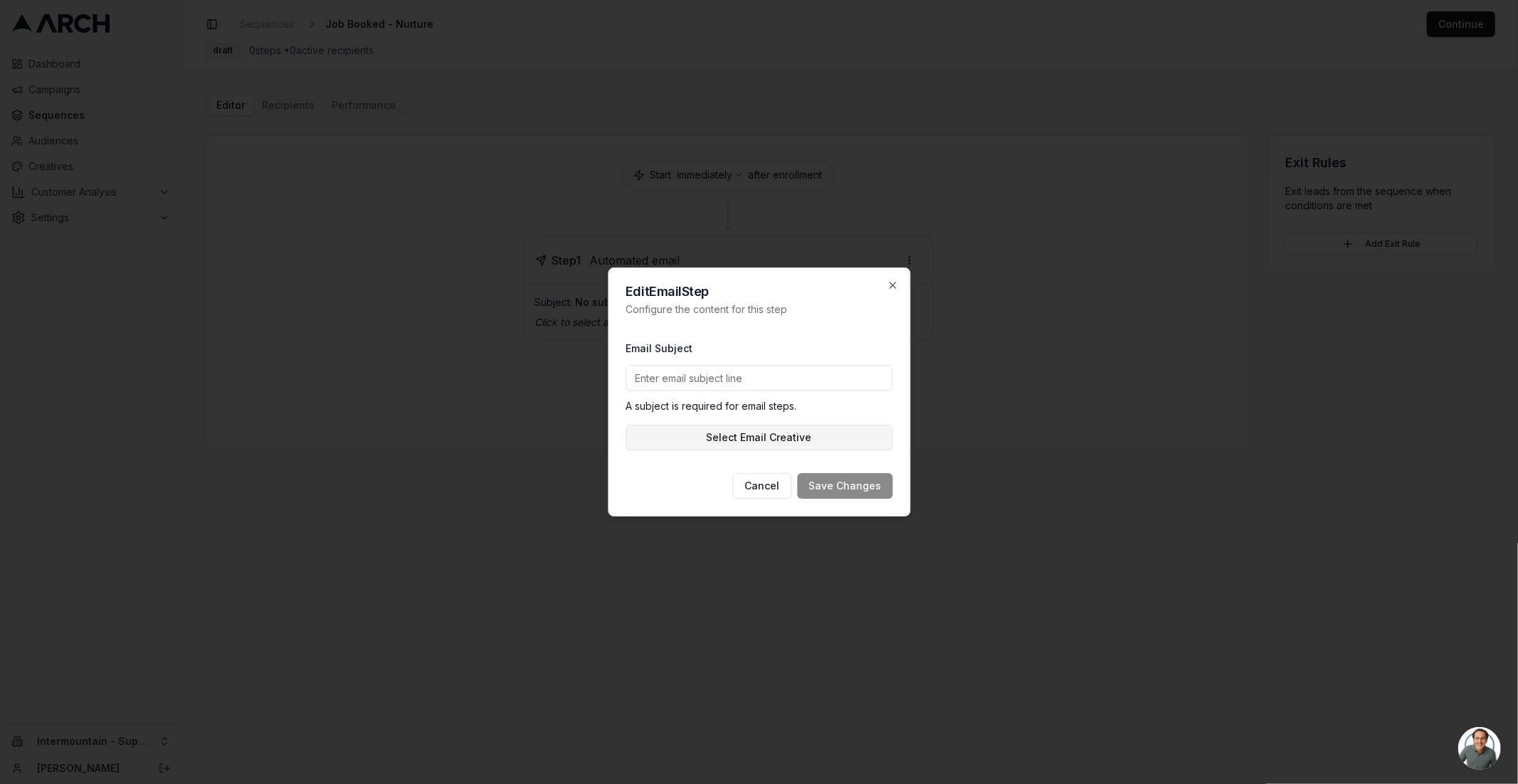
click at [740, 439] on button "Select Email Creative" at bounding box center [759, 438] width 267 height 25
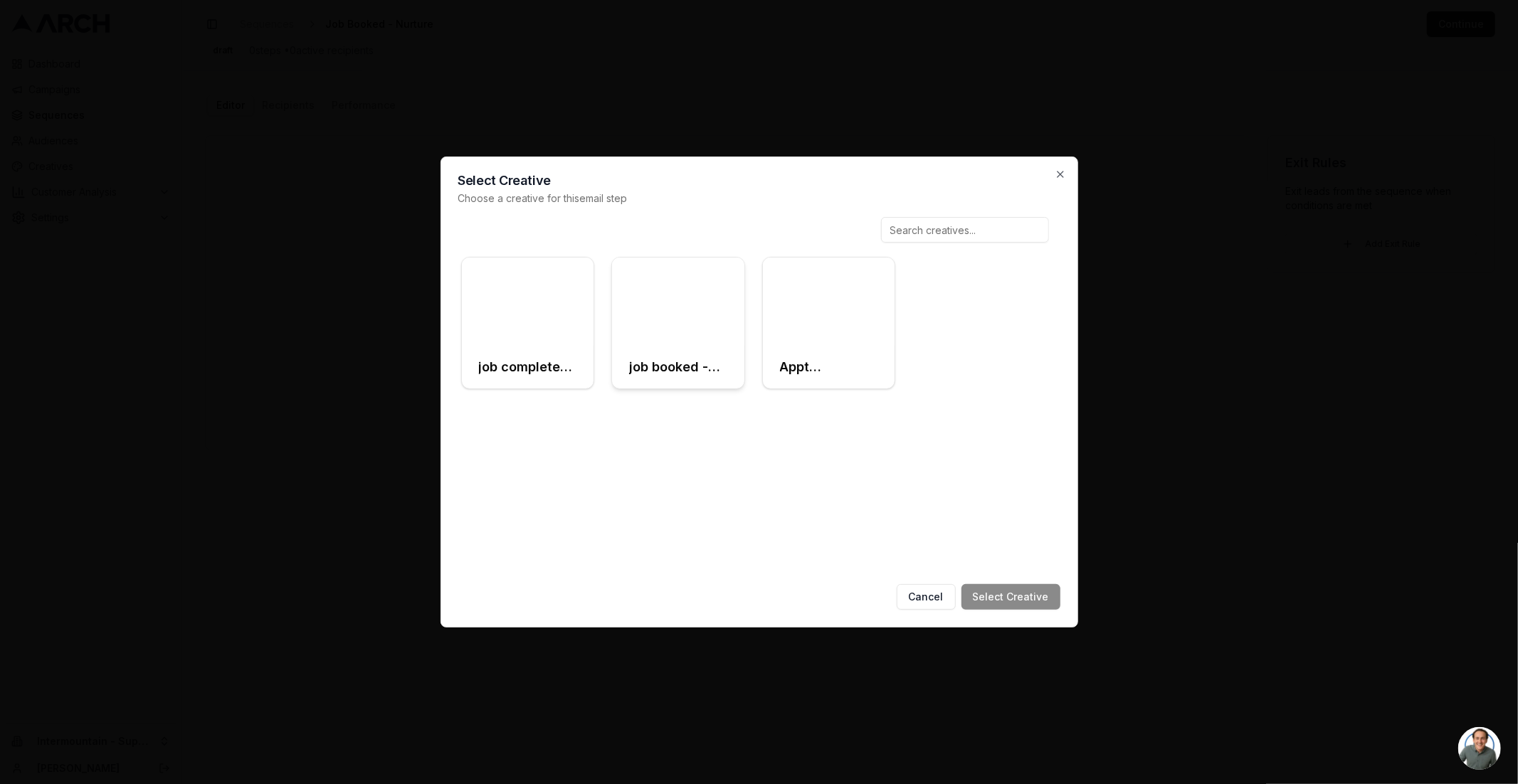
click at [662, 335] on div at bounding box center [679, 302] width 133 height 88
click at [1062, 176] on icon "button" at bounding box center [1060, 174] width 11 height 11
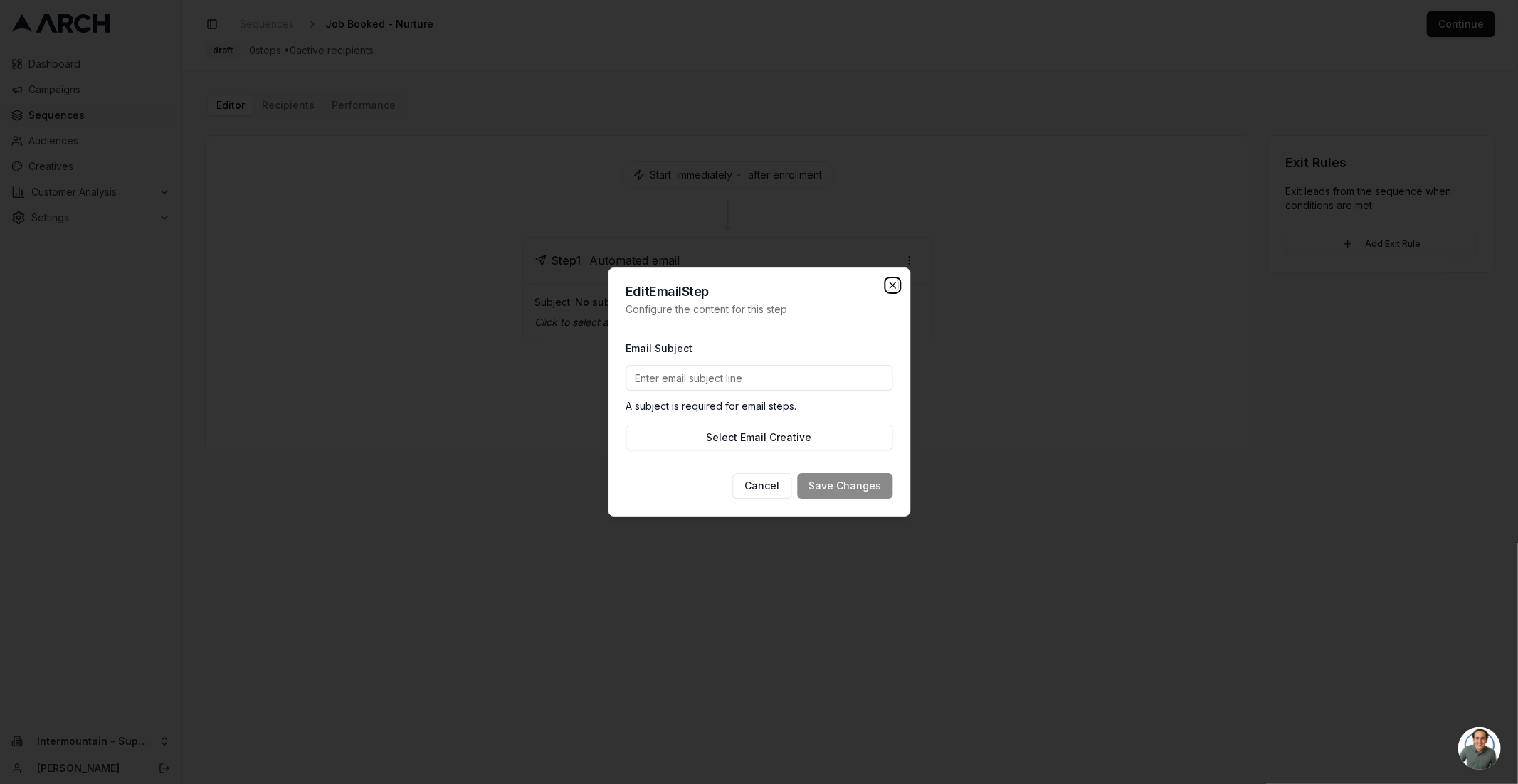
click at [891, 288] on icon "button" at bounding box center [892, 286] width 11 height 11
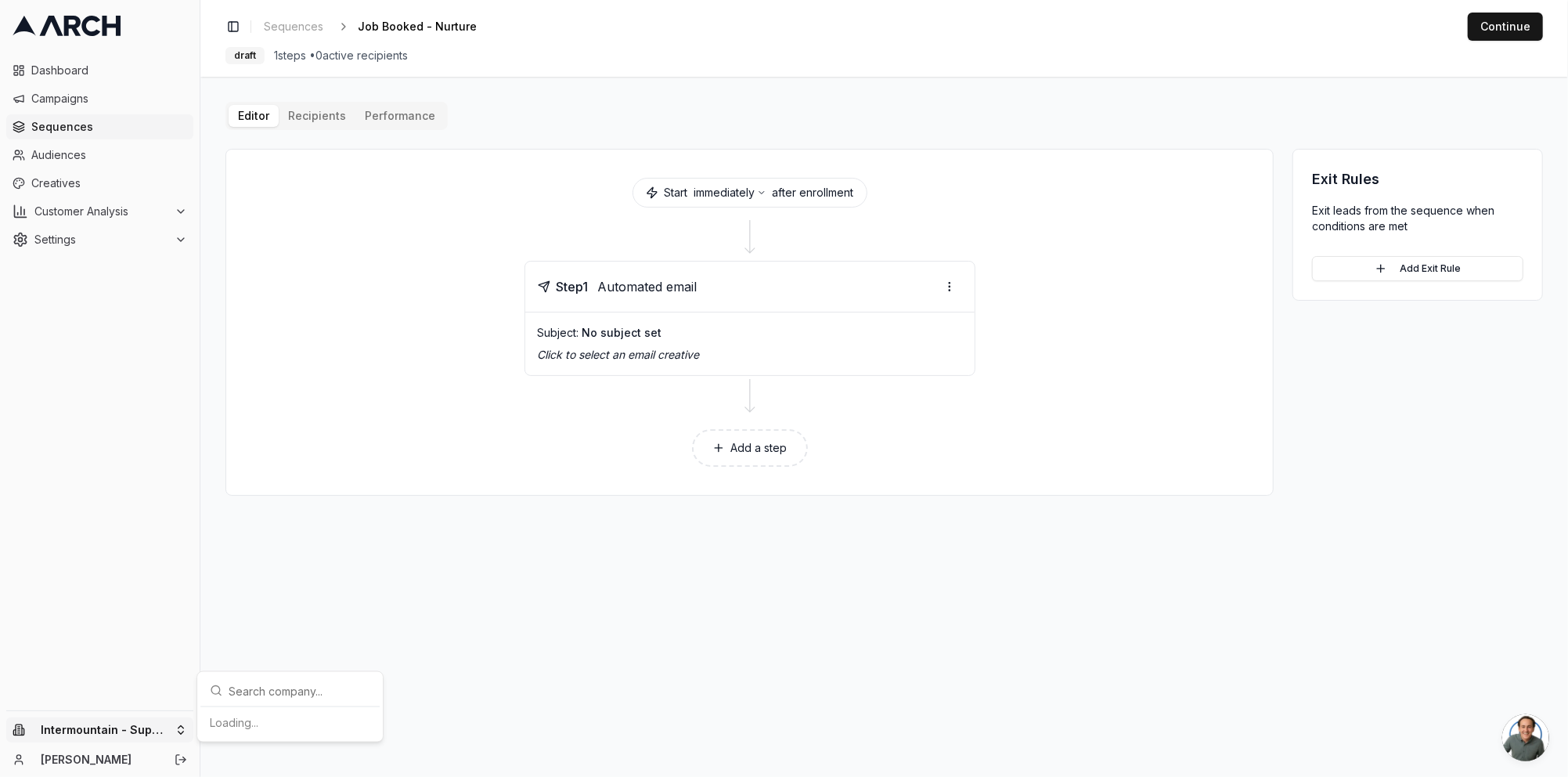
click at [128, 725] on html "Dashboard Campaigns Sequences Audiences Creatives Customer Analysis Settings In…" at bounding box center [784, 388] width 1568 height 777
click at [96, 634] on html "Dashboard Campaigns Sequences Audiences Creatives Customer Analysis Settings In…" at bounding box center [784, 388] width 1568 height 777
click at [121, 728] on html "Dashboard Campaigns Sequences Audiences Creatives Customer Analysis Settings In…" at bounding box center [784, 388] width 1568 height 777
click at [100, 544] on html "Dashboard Campaigns Sequences Audiences Creatives Customer Analysis Settings In…" at bounding box center [784, 388] width 1568 height 777
